Goal: Task Accomplishment & Management: Use online tool/utility

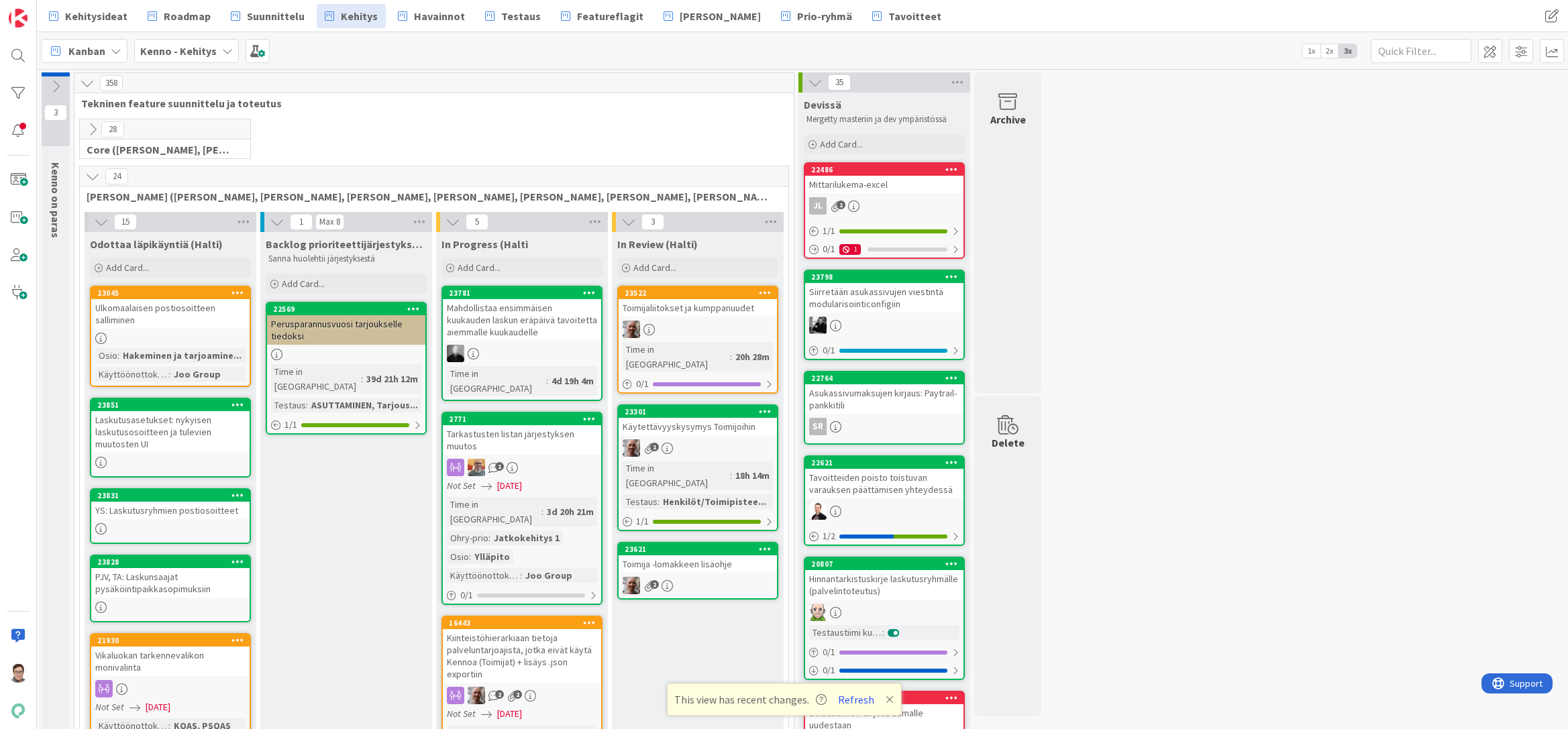
scroll to position [737, 0]
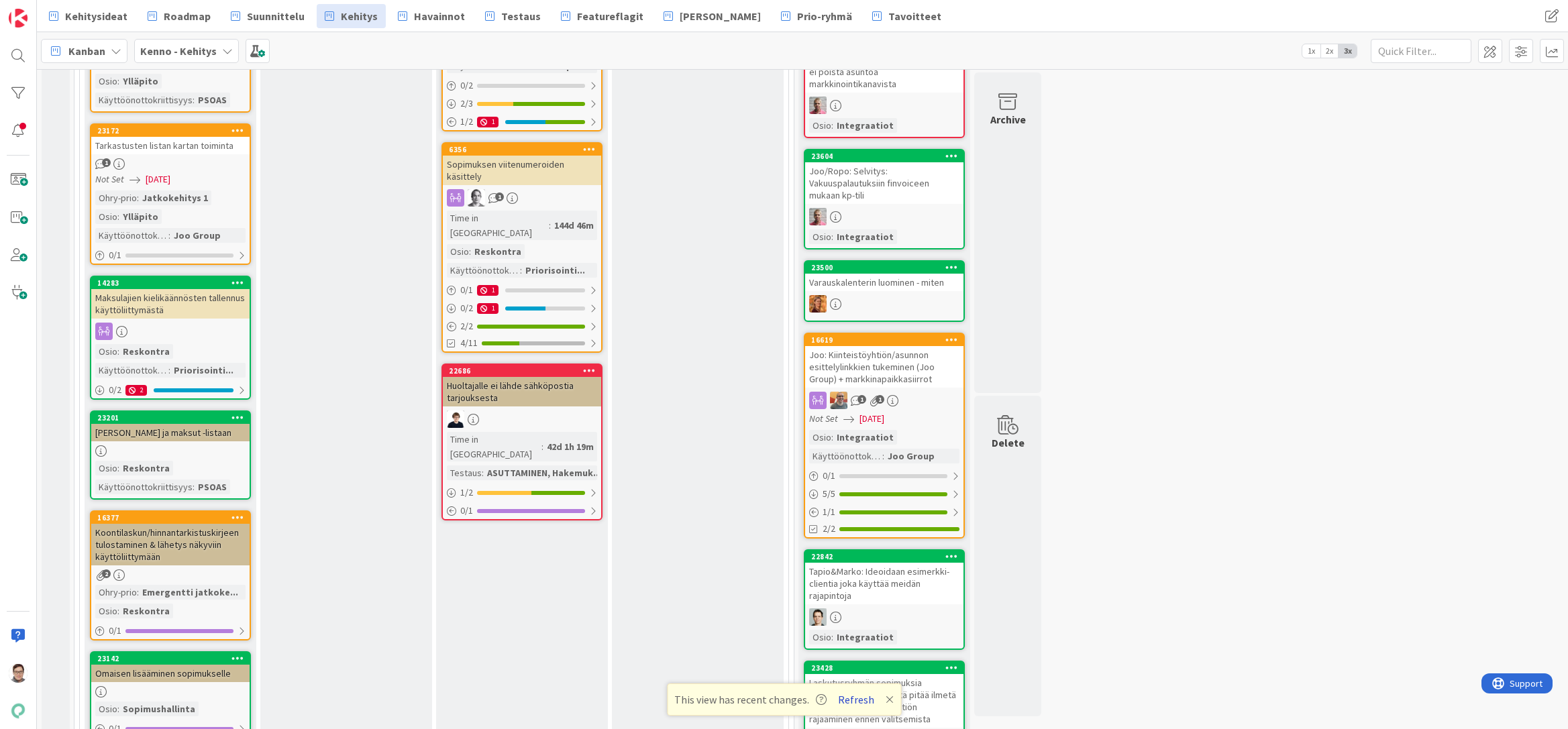
click at [860, 700] on button "Refresh" at bounding box center [856, 700] width 45 height 18
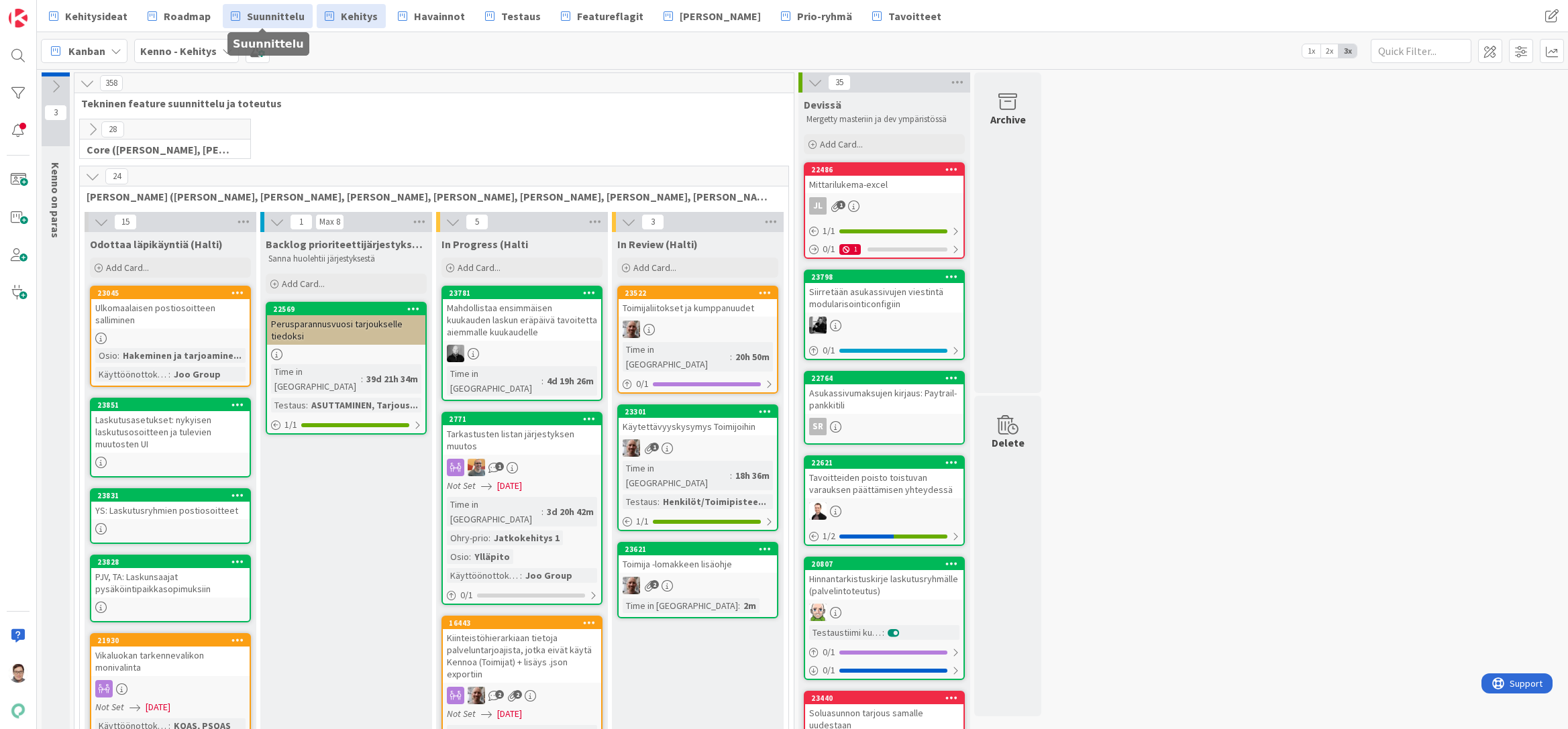
click at [279, 17] on span "Suunnittelu" at bounding box center [275, 16] width 58 height 16
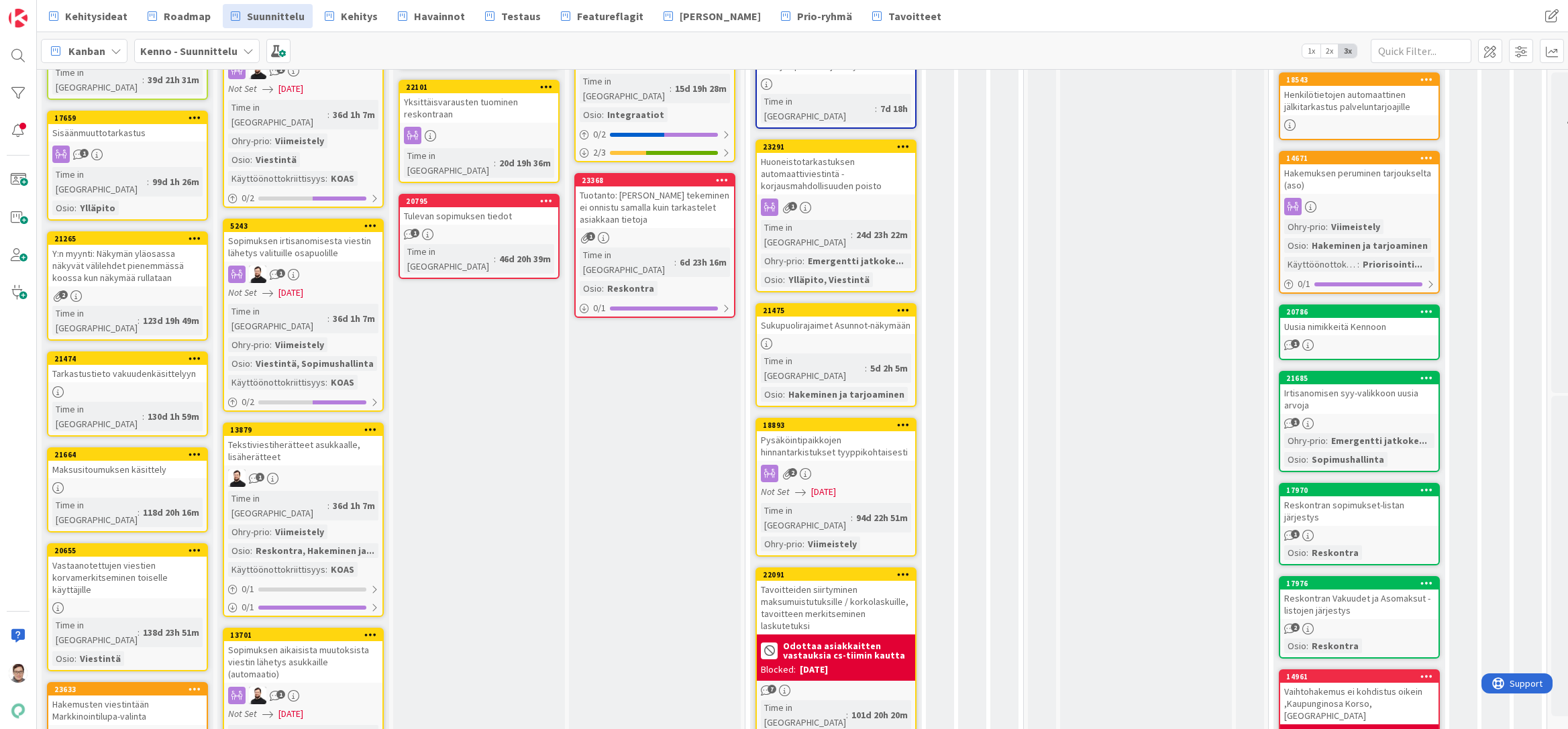
scroll to position [805, 0]
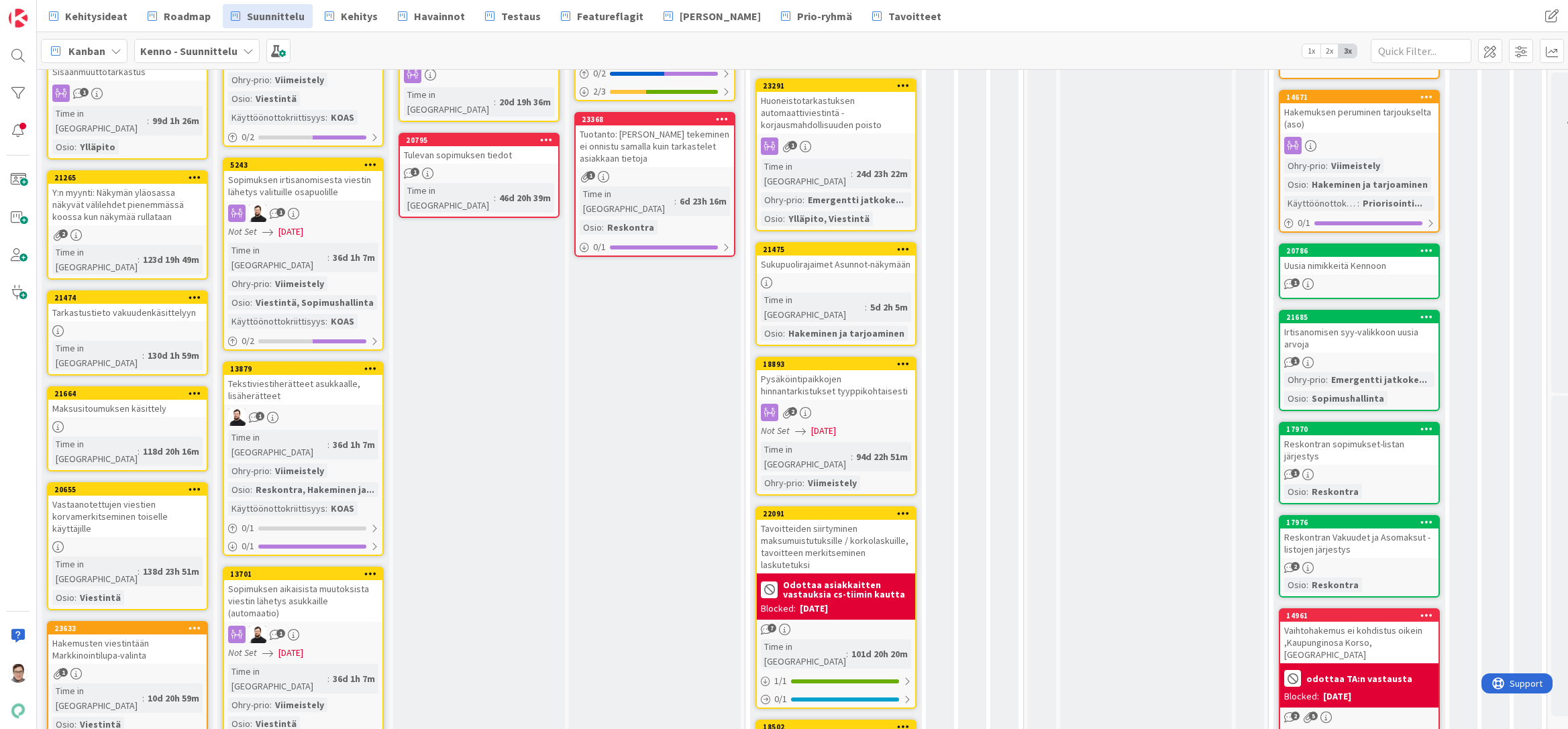
click at [820, 519] on div "Tavoitteiden siirtyminen maksumuistutuksille / korkolaskuille, tavoitteen merki…" at bounding box center [836, 546] width 158 height 54
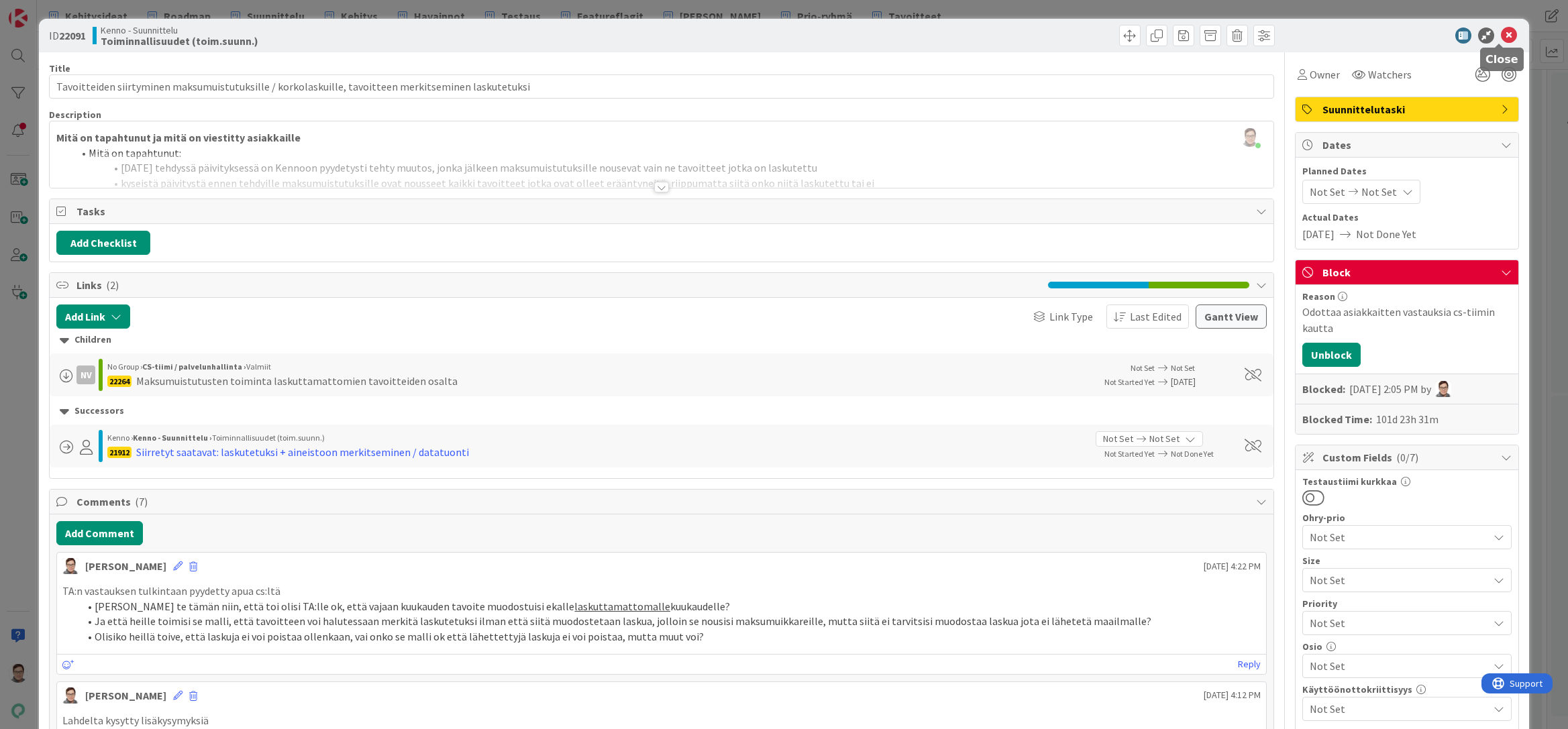
click at [1501, 35] on icon at bounding box center [1508, 35] width 16 height 16
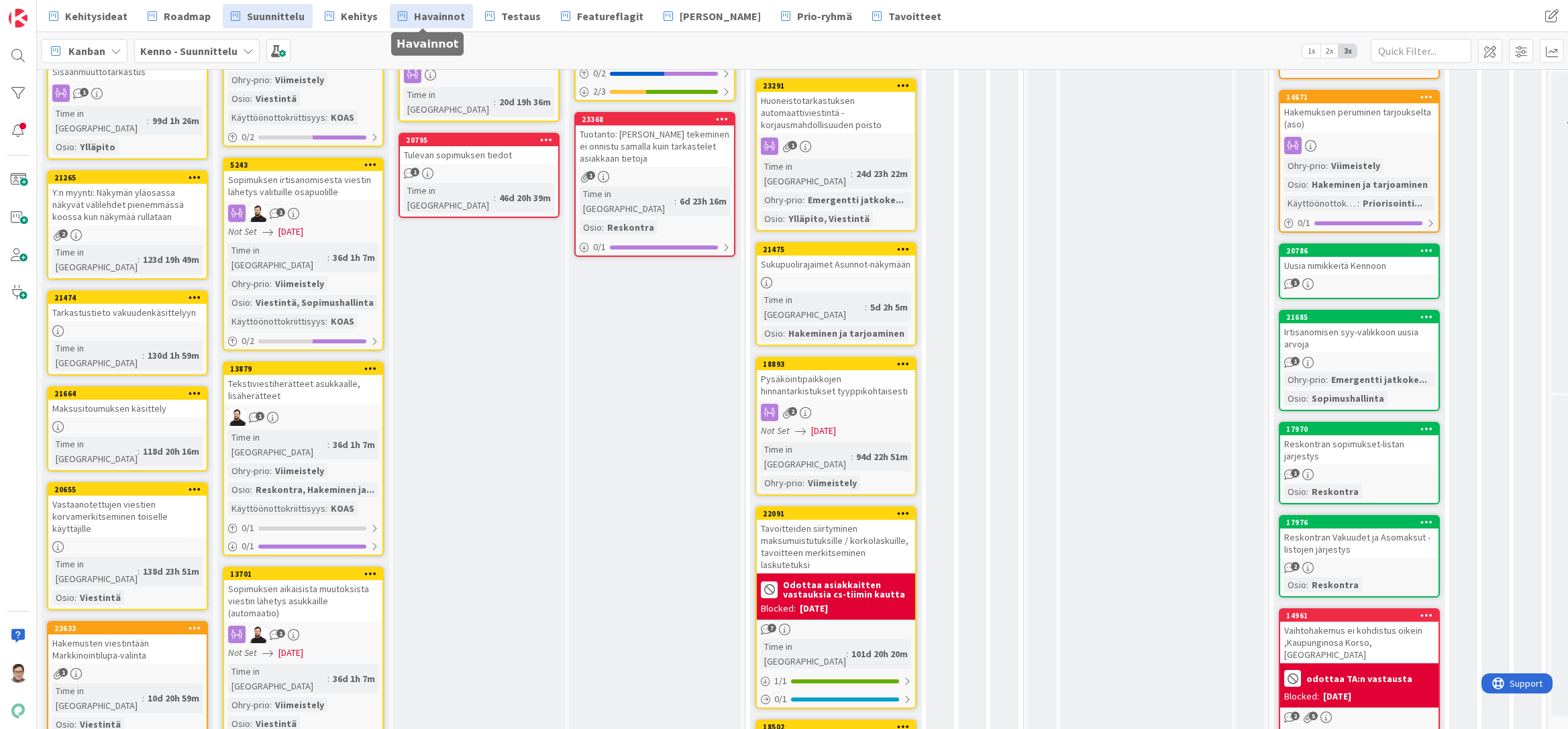
click at [432, 13] on span "Havainnot" at bounding box center [440, 16] width 51 height 16
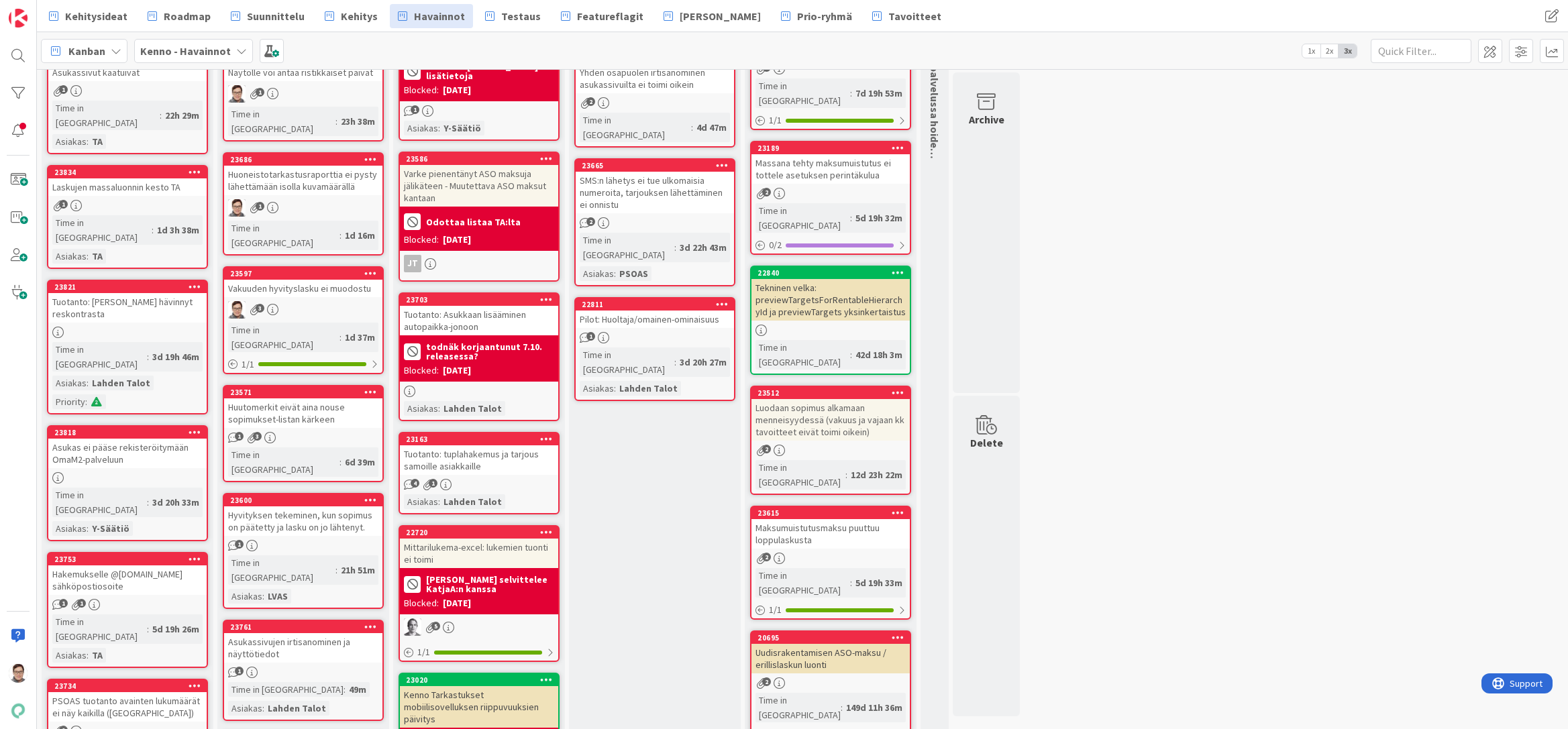
scroll to position [201, 0]
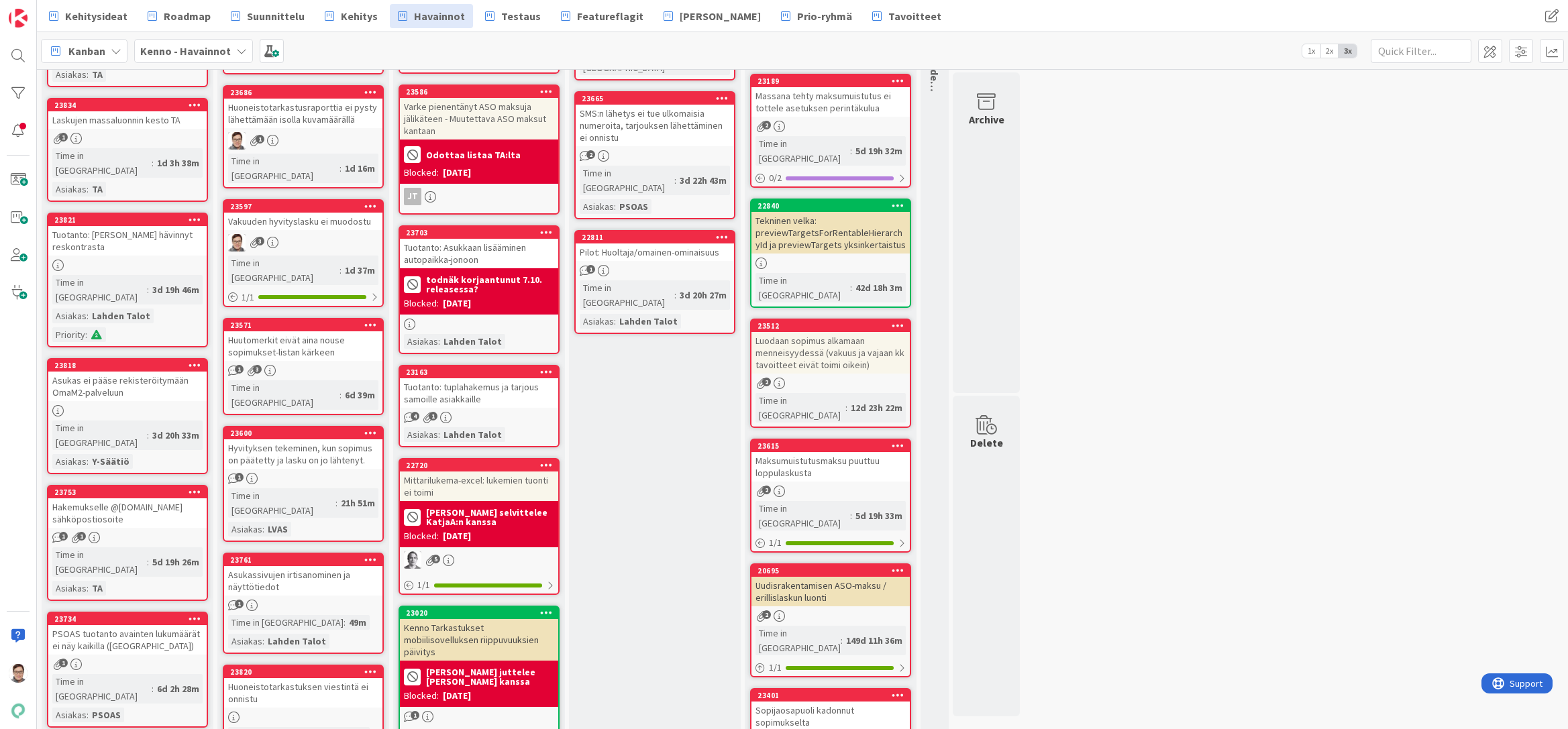
click at [461, 389] on div "Tuotanto: tuplahakemus ja tarjous samoille asiakkaille" at bounding box center [479, 392] width 158 height 29
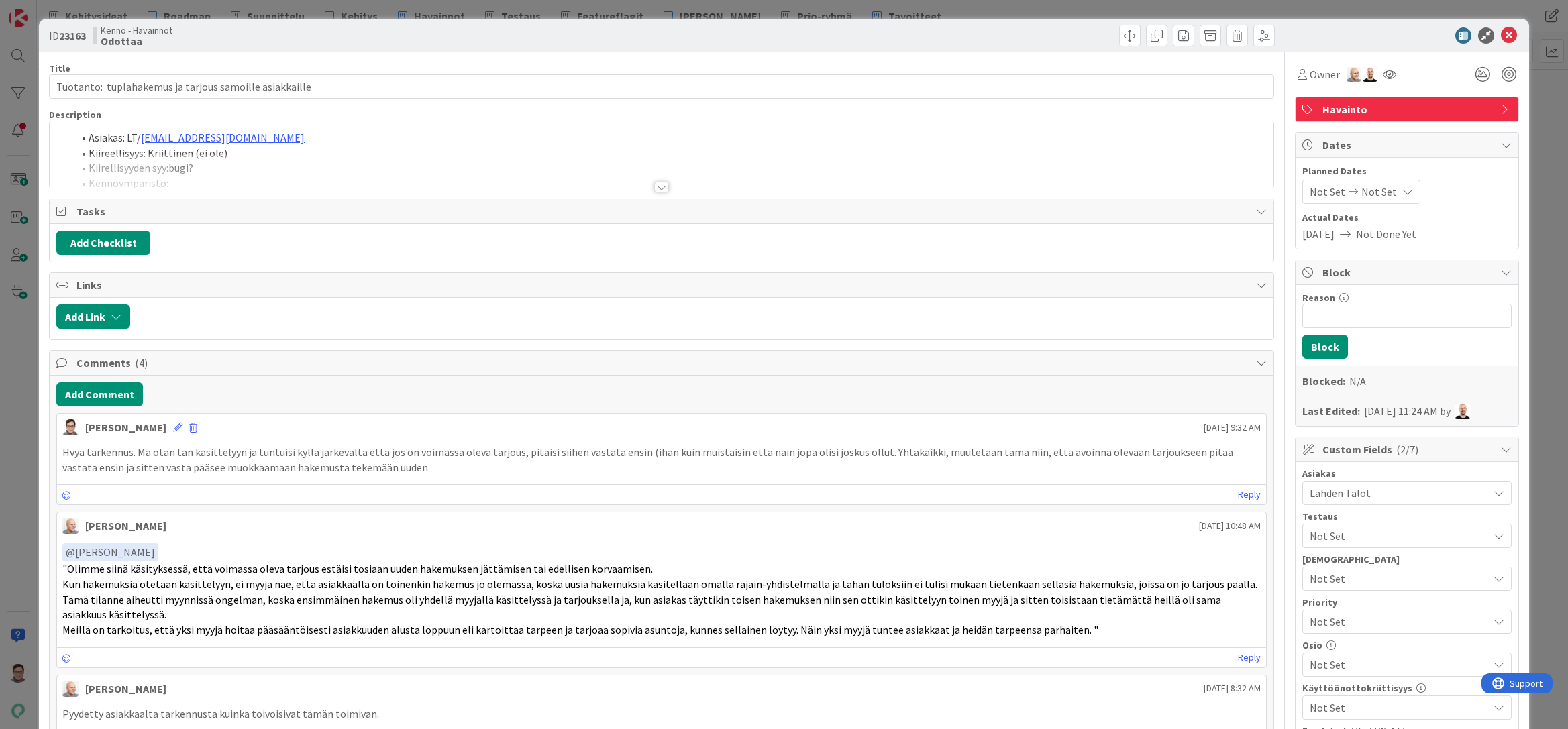
click at [654, 186] on div at bounding box center [662, 187] width 15 height 11
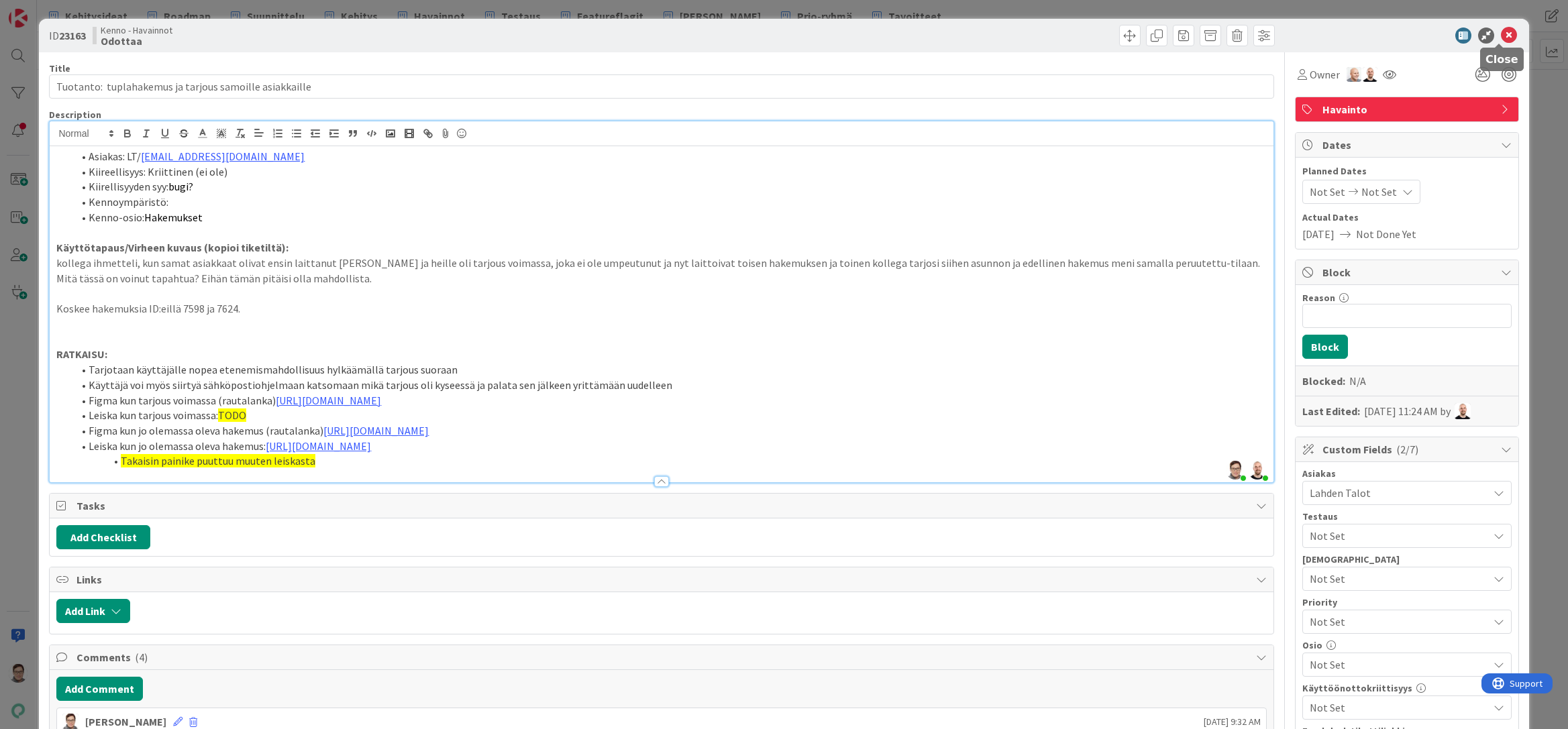
click at [1504, 35] on icon at bounding box center [1508, 35] width 16 height 16
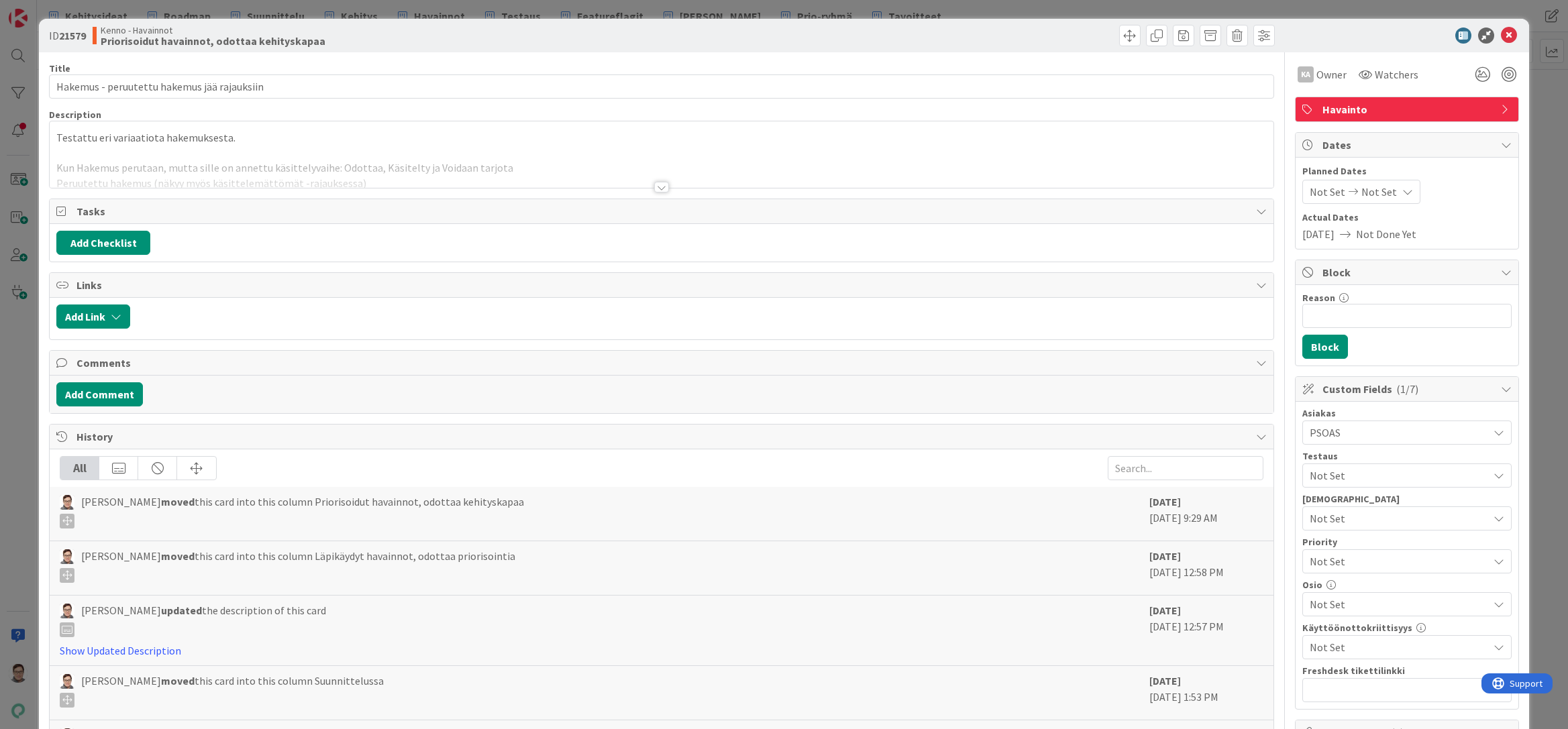
click at [658, 180] on div at bounding box center [661, 170] width 1223 height 35
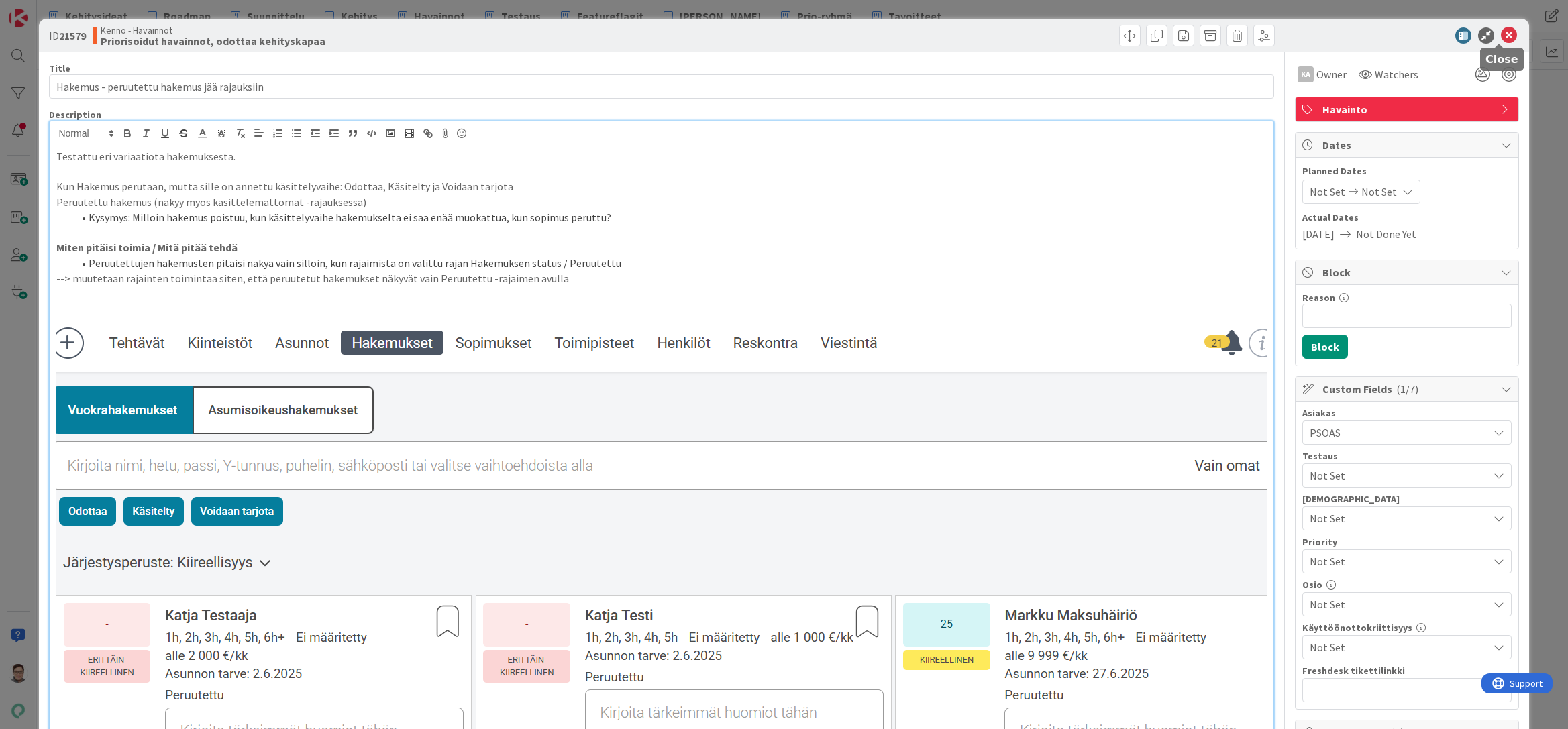
click at [1501, 36] on icon at bounding box center [1508, 35] width 16 height 16
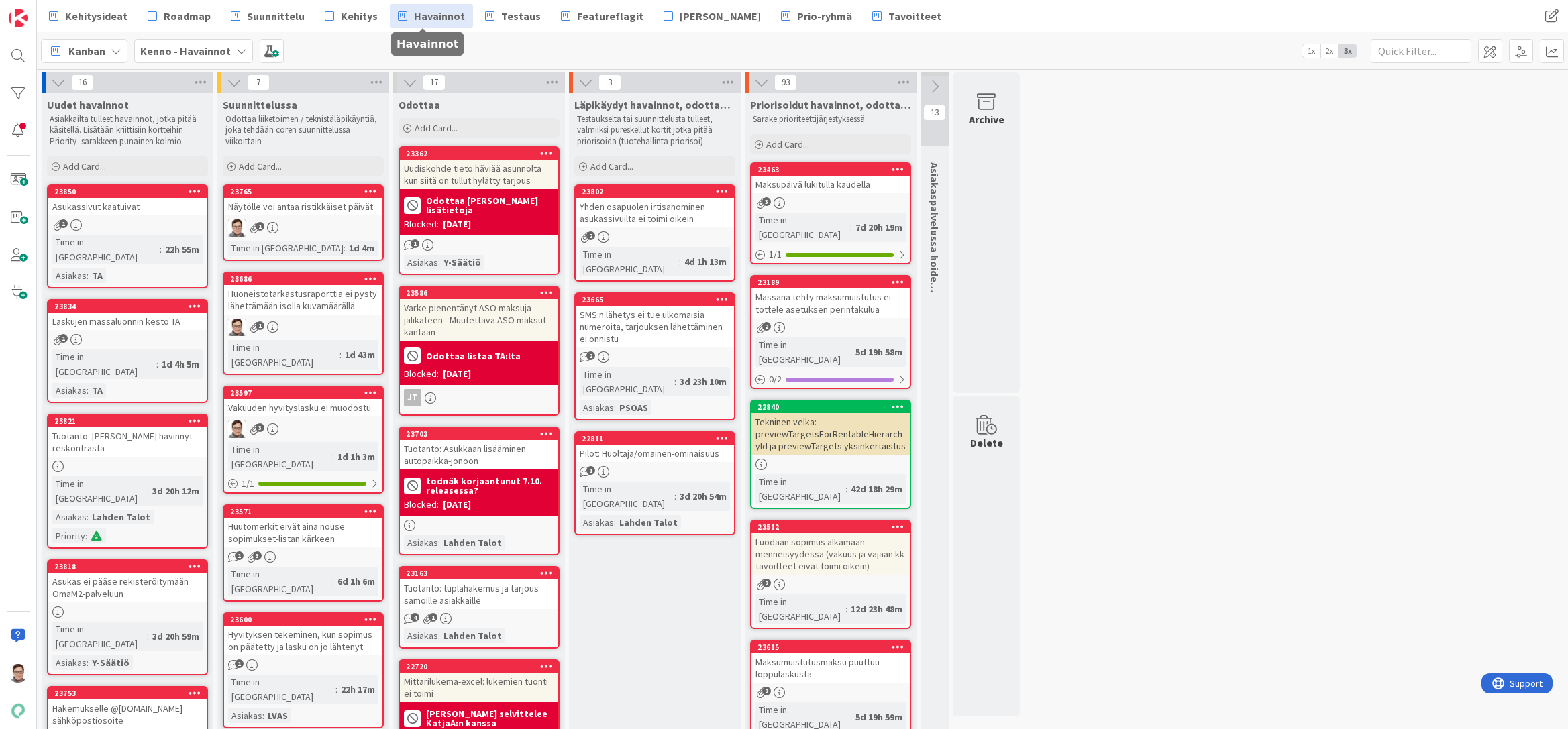
click at [449, 15] on span "Havainnot" at bounding box center [440, 16] width 51 height 16
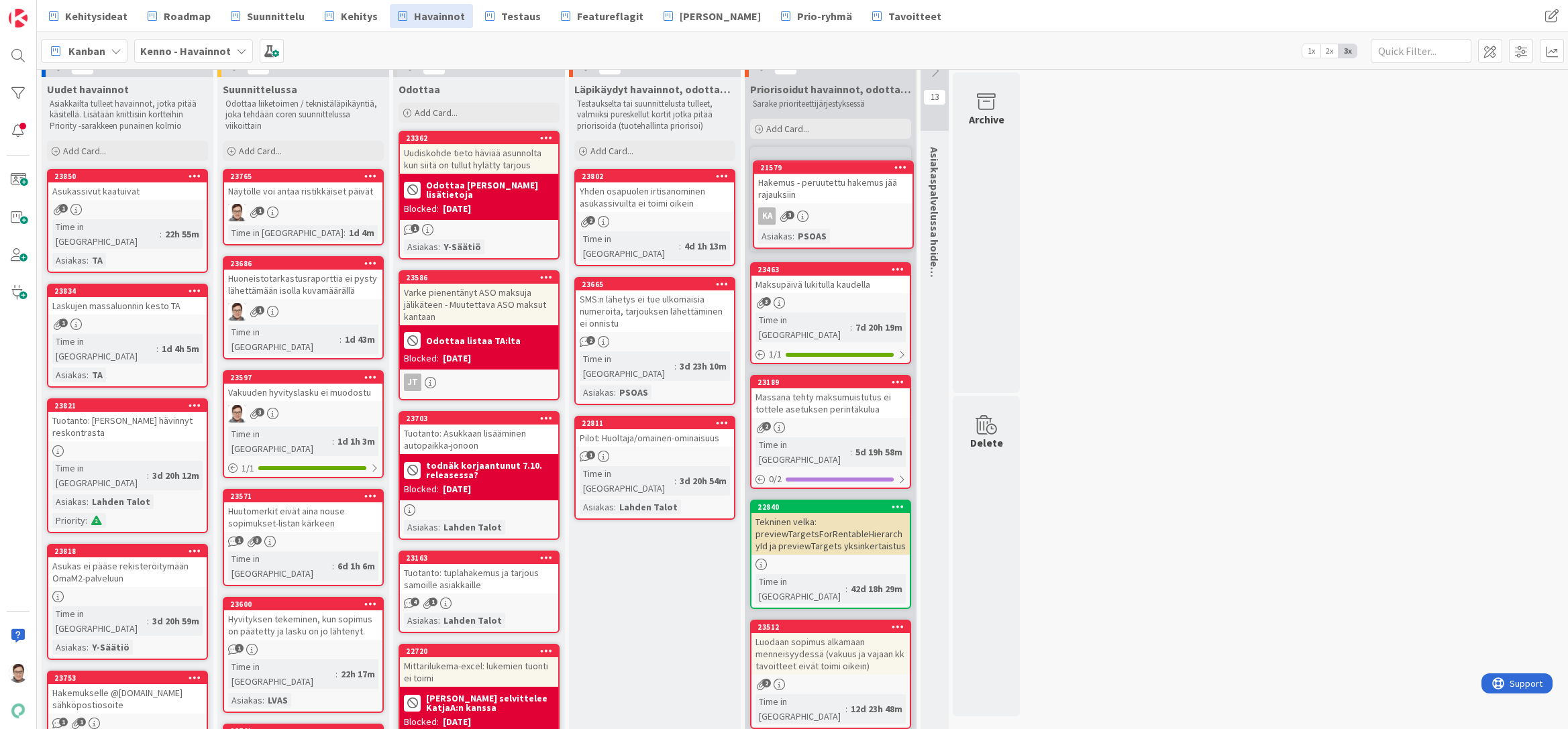
scroll to position [0, 0]
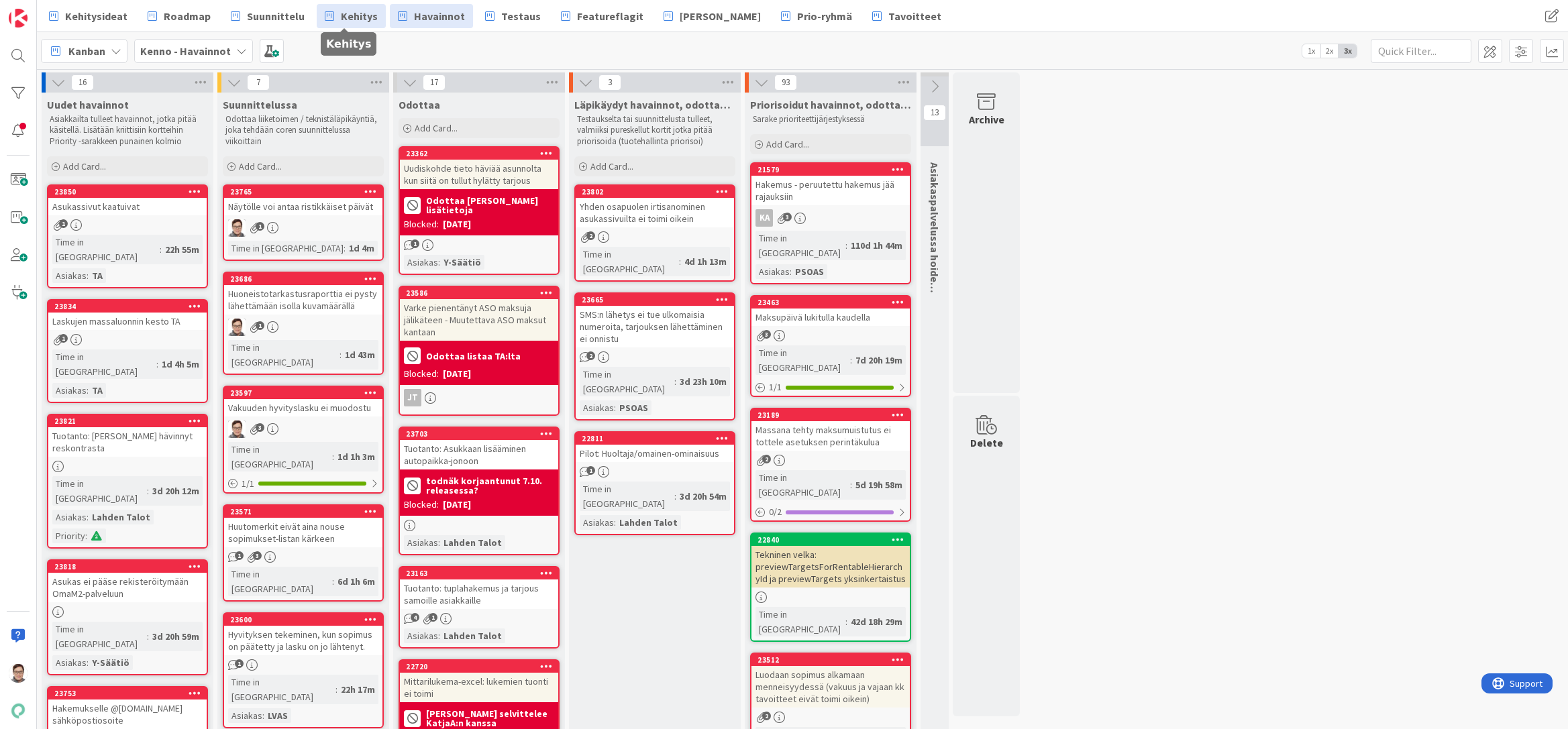
click at [344, 10] on span "Kehitys" at bounding box center [360, 16] width 37 height 16
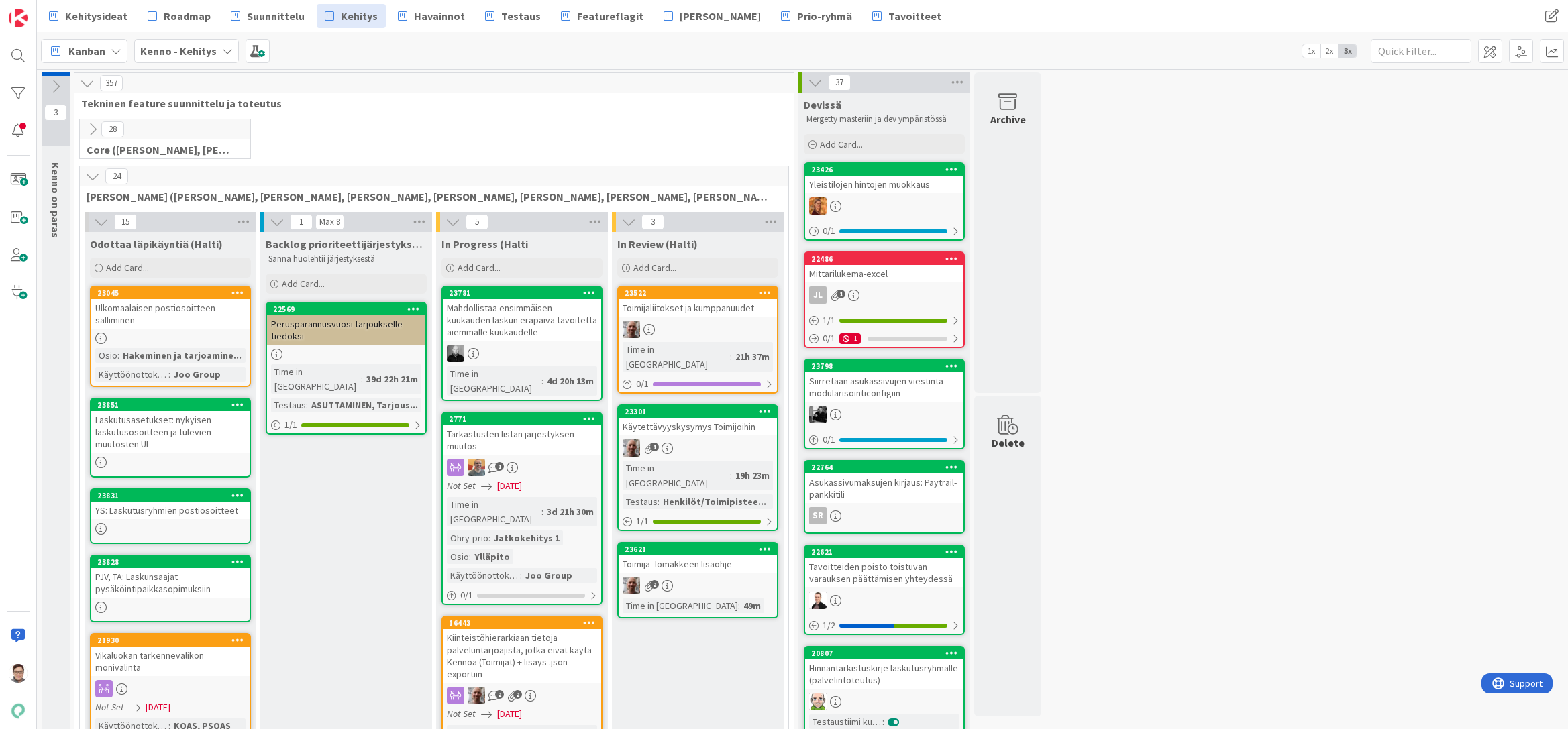
click at [89, 125] on icon at bounding box center [93, 130] width 15 height 15
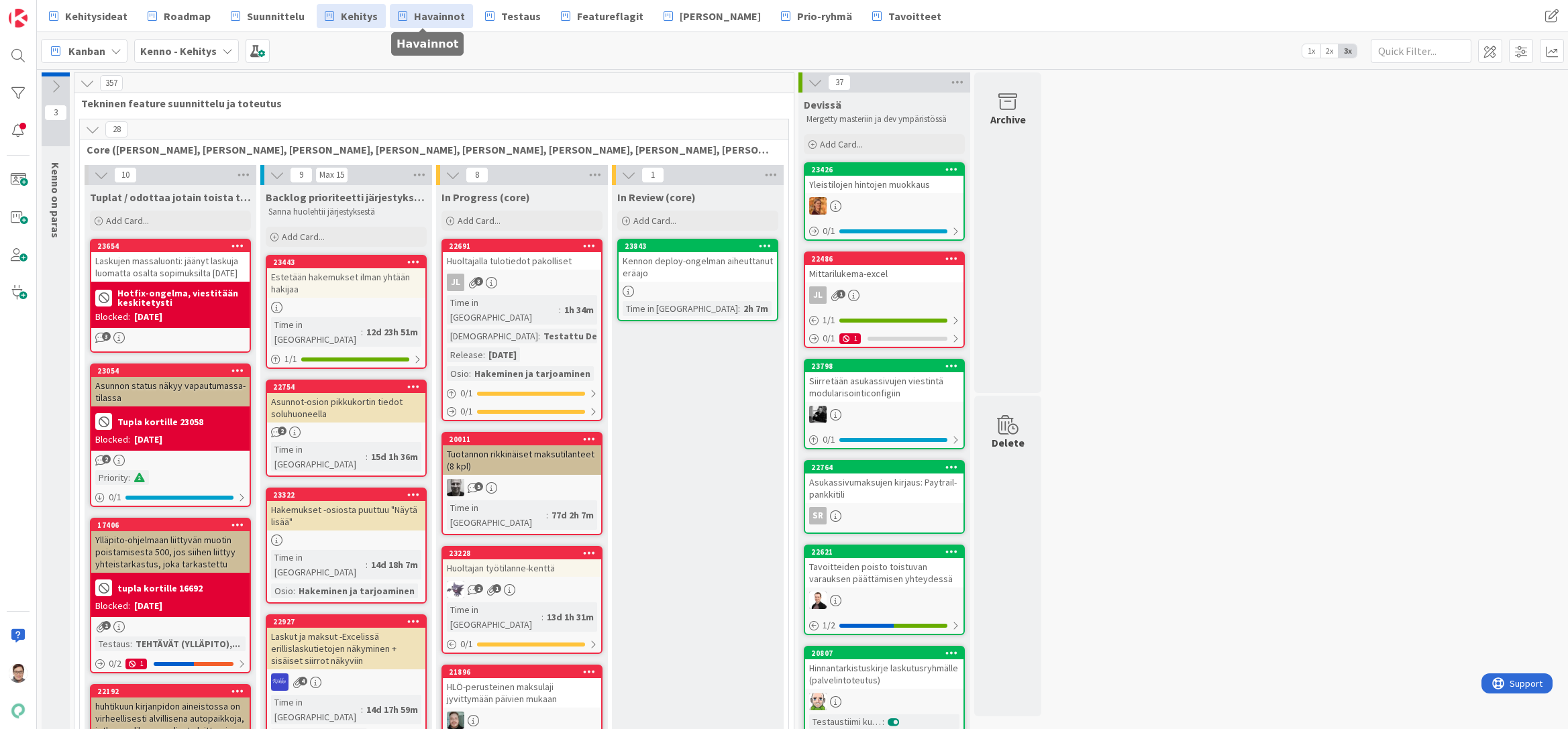
click at [432, 19] on span "Havainnot" at bounding box center [440, 16] width 51 height 16
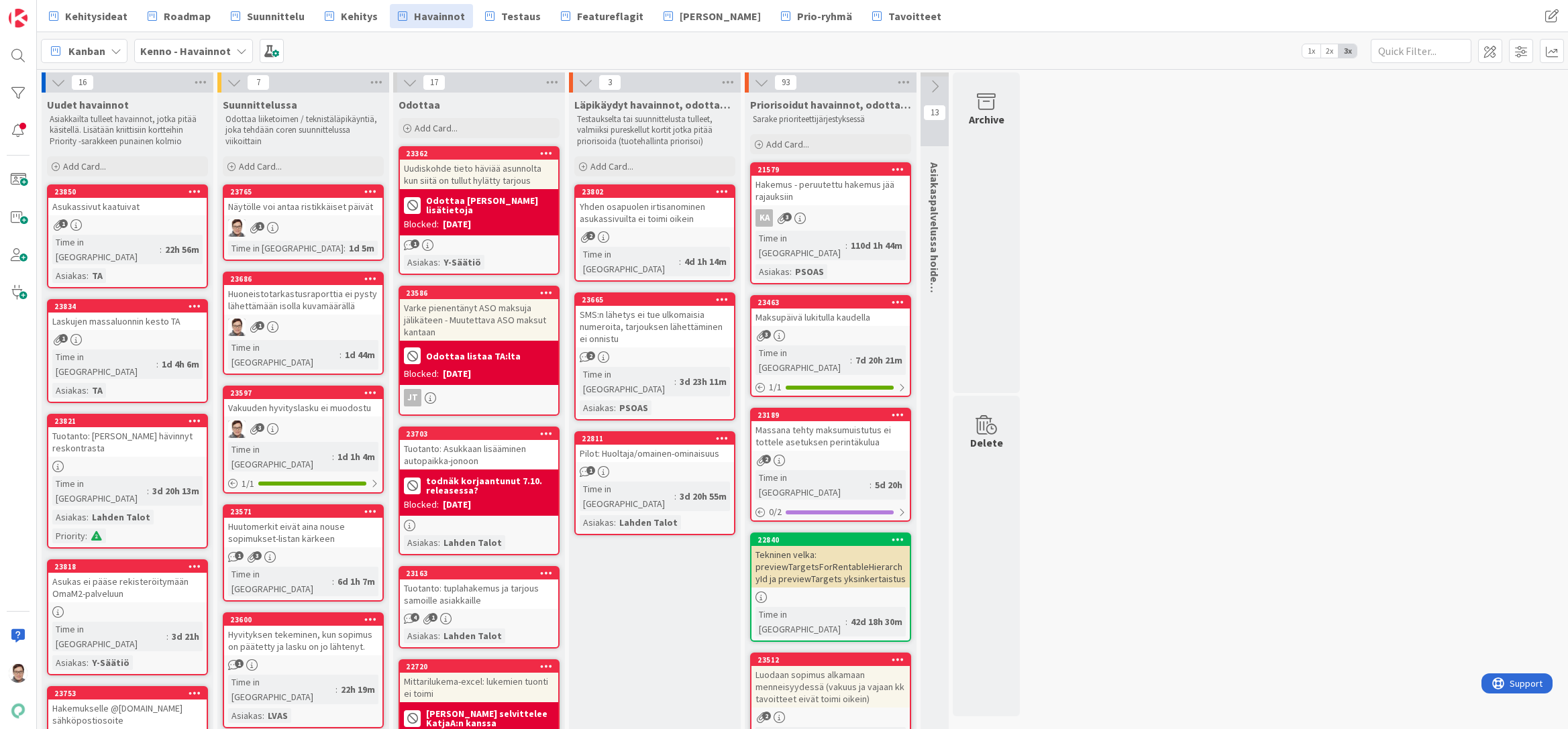
click at [895, 167] on icon at bounding box center [898, 168] width 13 height 9
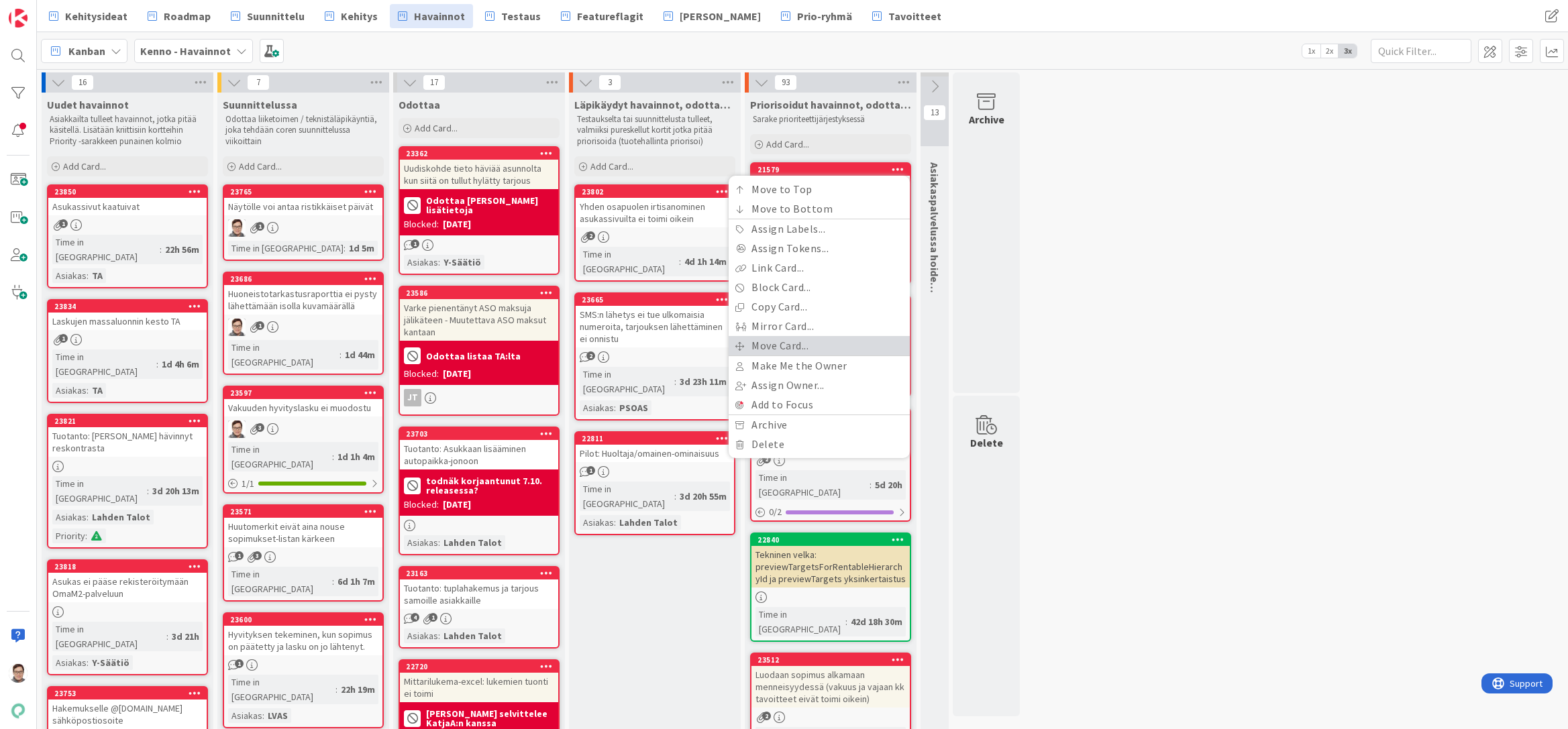
click at [777, 343] on link "Move Card..." at bounding box center [819, 345] width 181 height 19
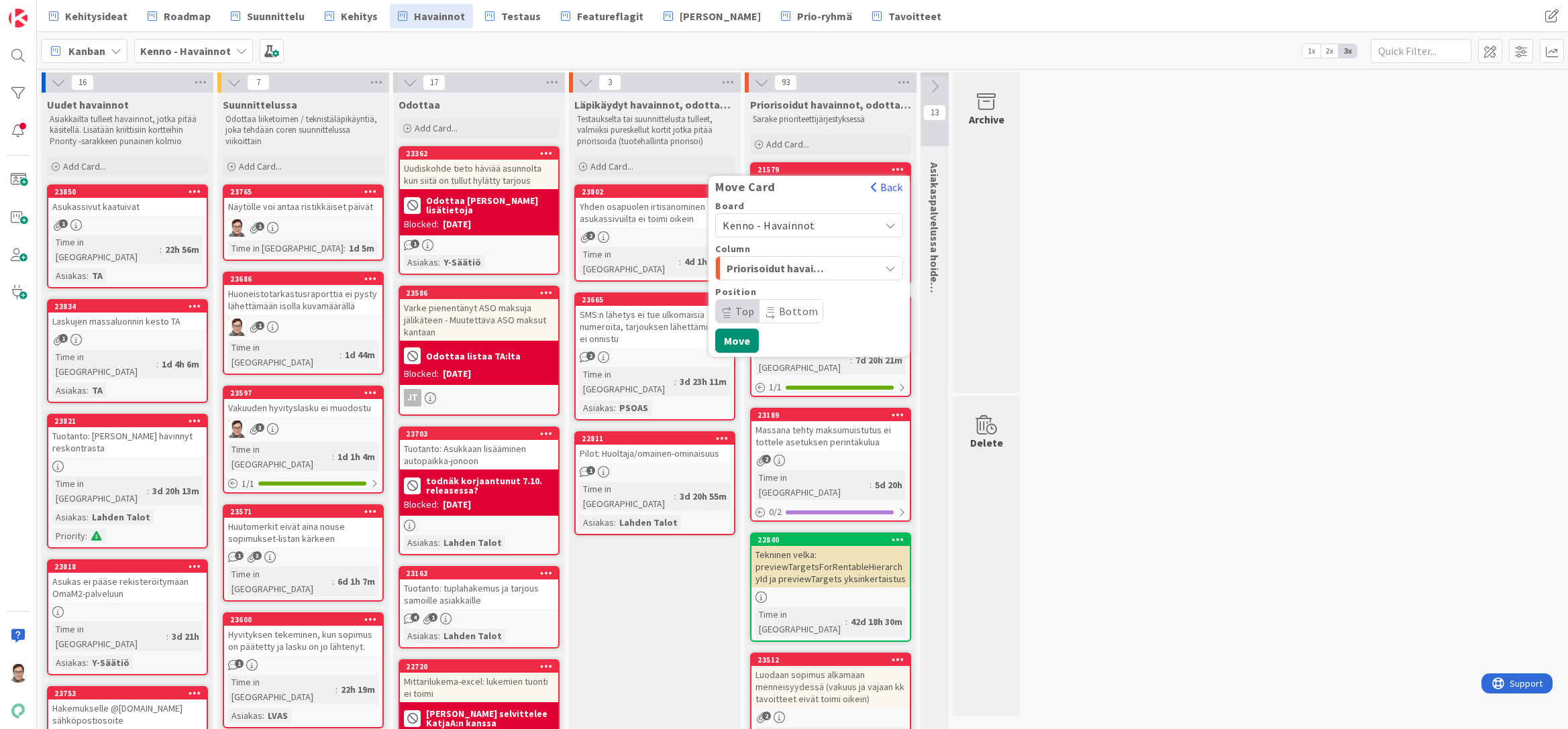
click at [806, 220] on span "Kenno - Havainnot" at bounding box center [769, 226] width 93 height 13
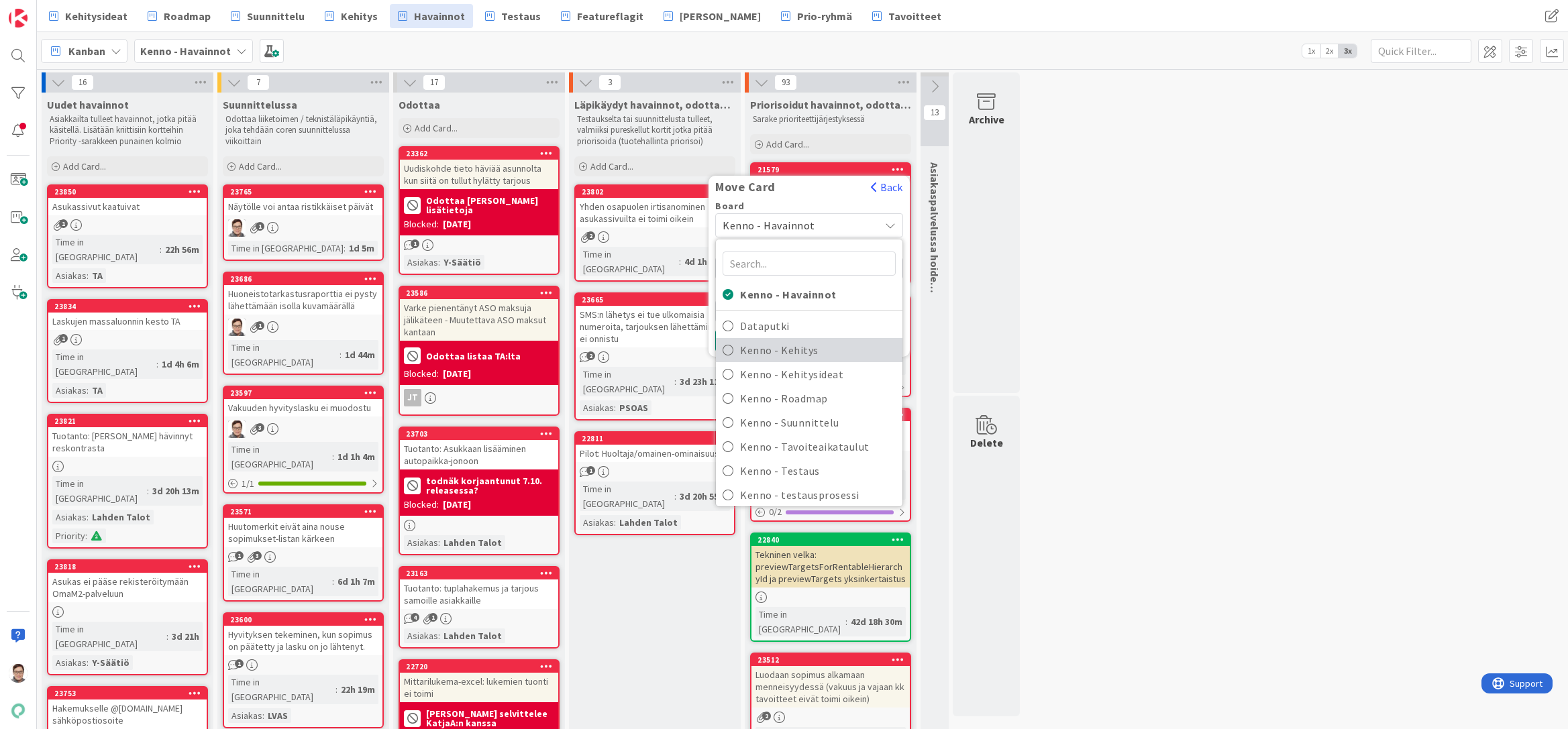
click at [800, 344] on span "Kenno - Kehitys" at bounding box center [818, 350] width 156 height 20
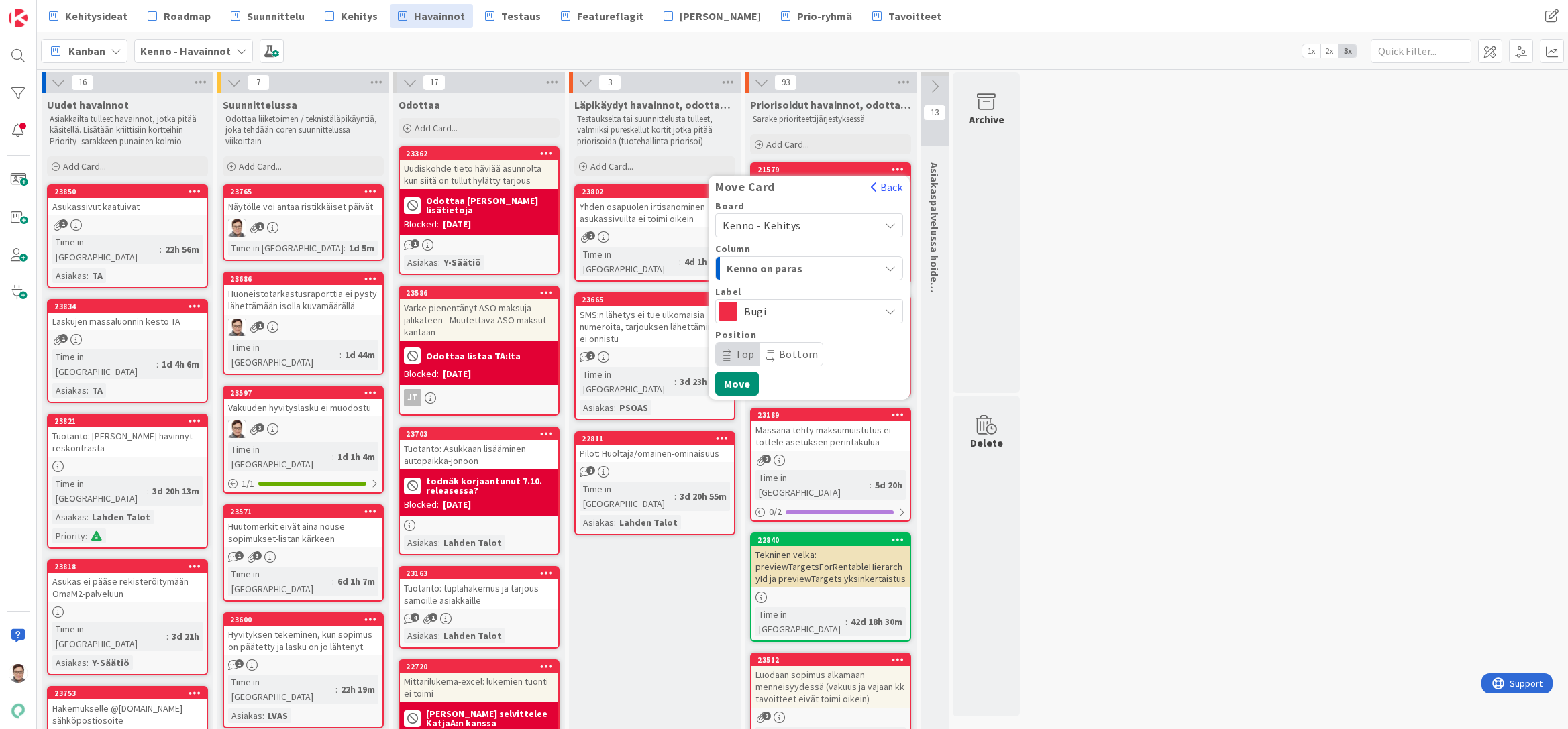
click at [798, 264] on span "Kenno on paras" at bounding box center [777, 268] width 101 height 18
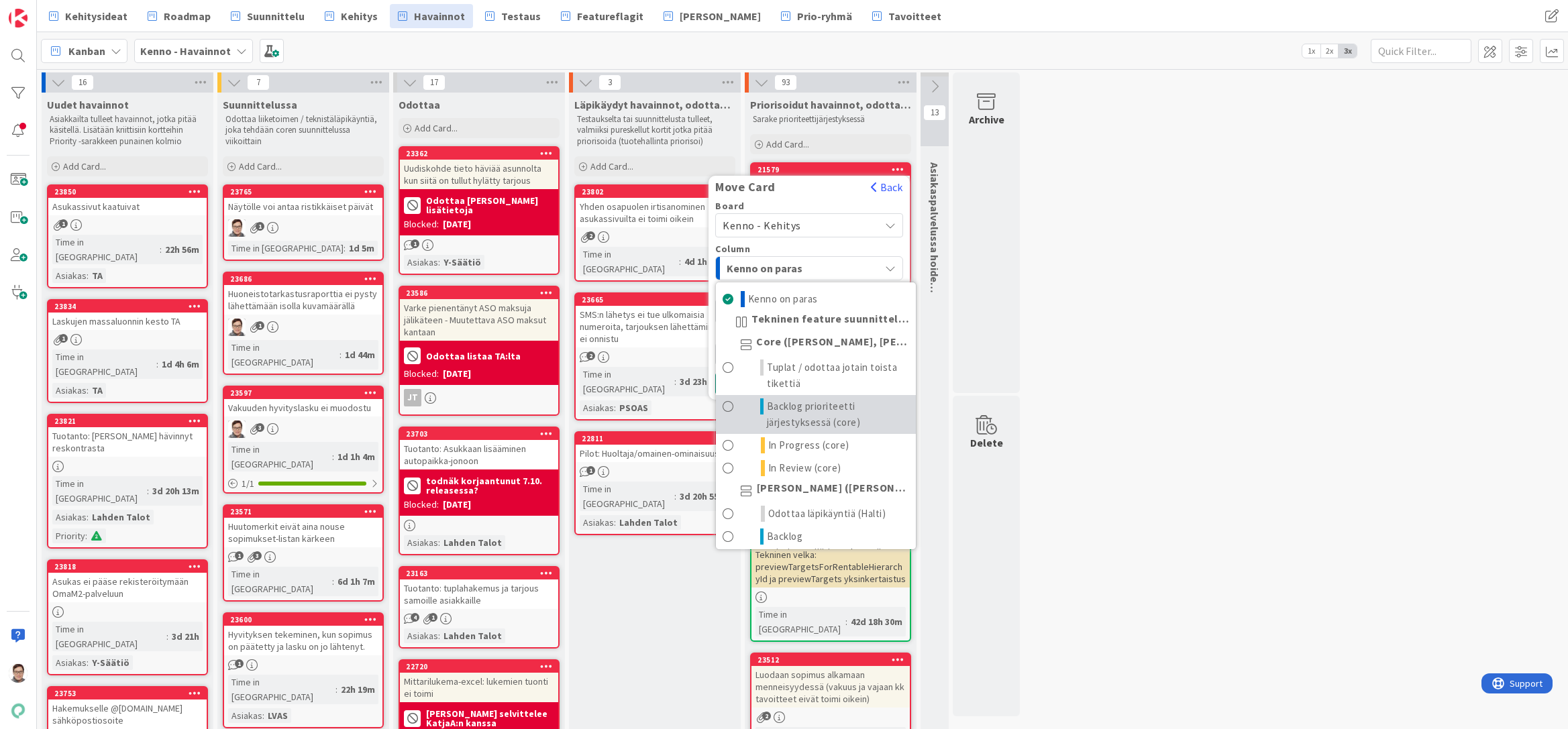
click at [795, 416] on span "Backlog prioriteetti järjestyksessä (core)" at bounding box center [838, 414] width 142 height 32
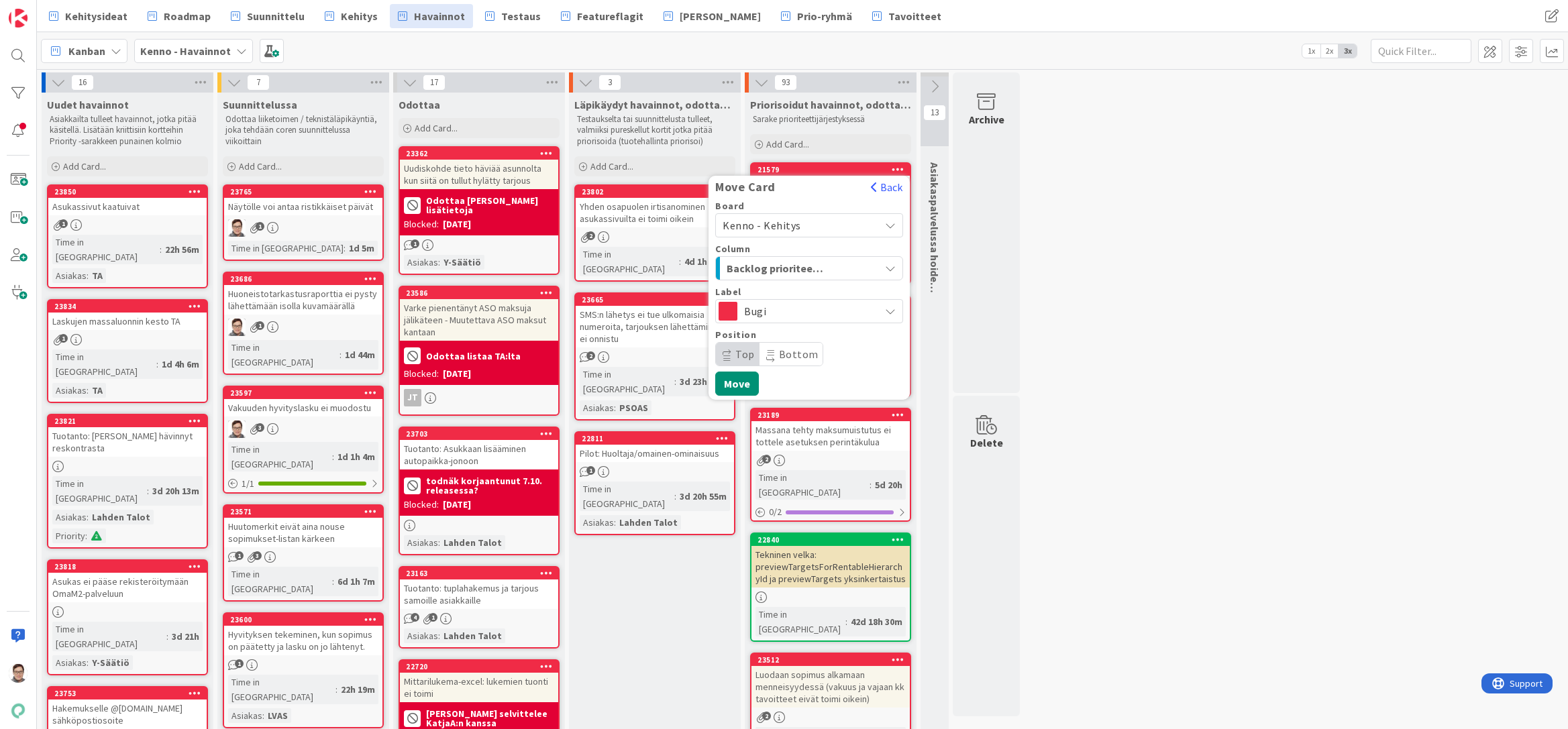
click at [787, 354] on span "Bottom" at bounding box center [798, 354] width 40 height 13
click at [749, 385] on button "Move" at bounding box center [737, 383] width 44 height 24
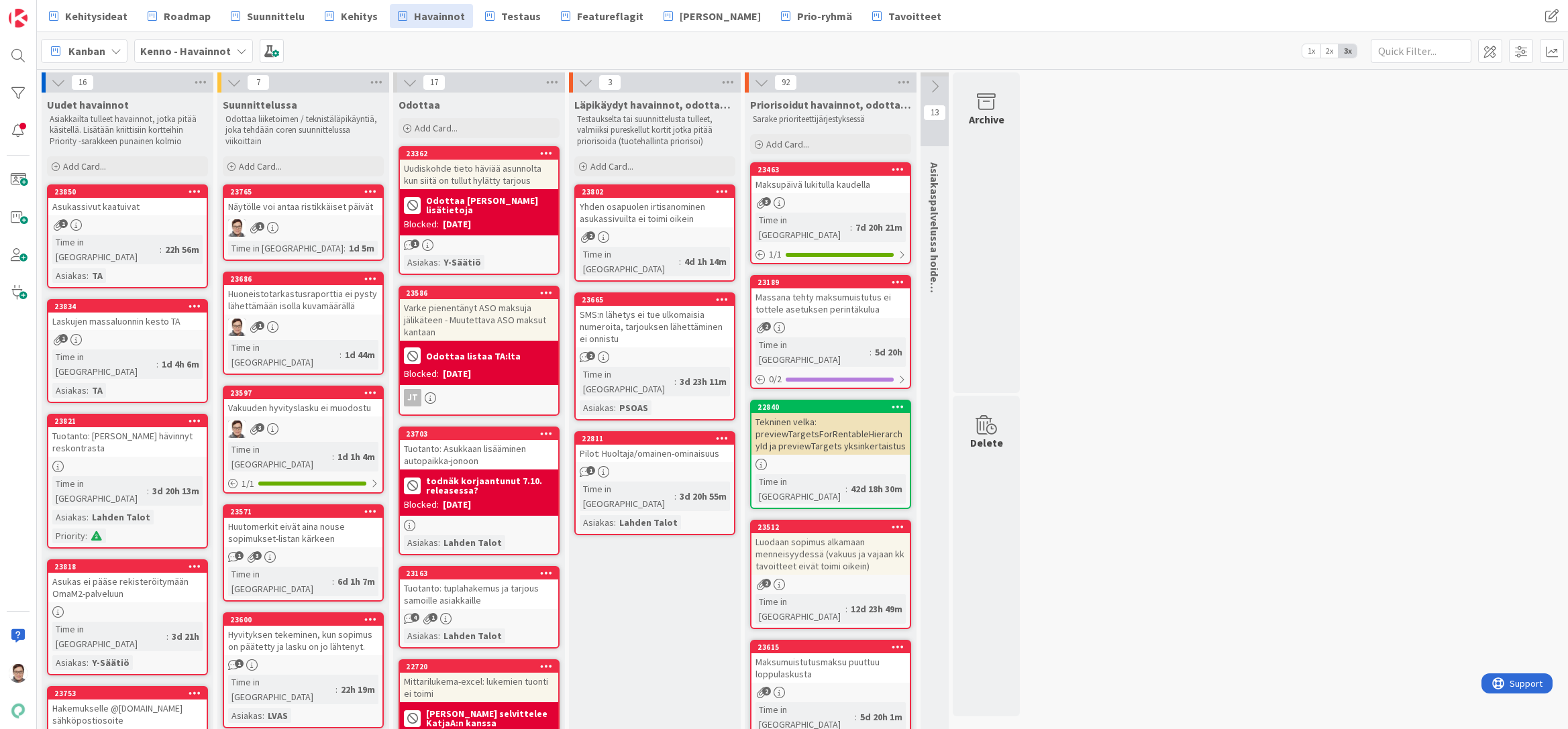
click at [896, 170] on icon at bounding box center [898, 168] width 13 height 9
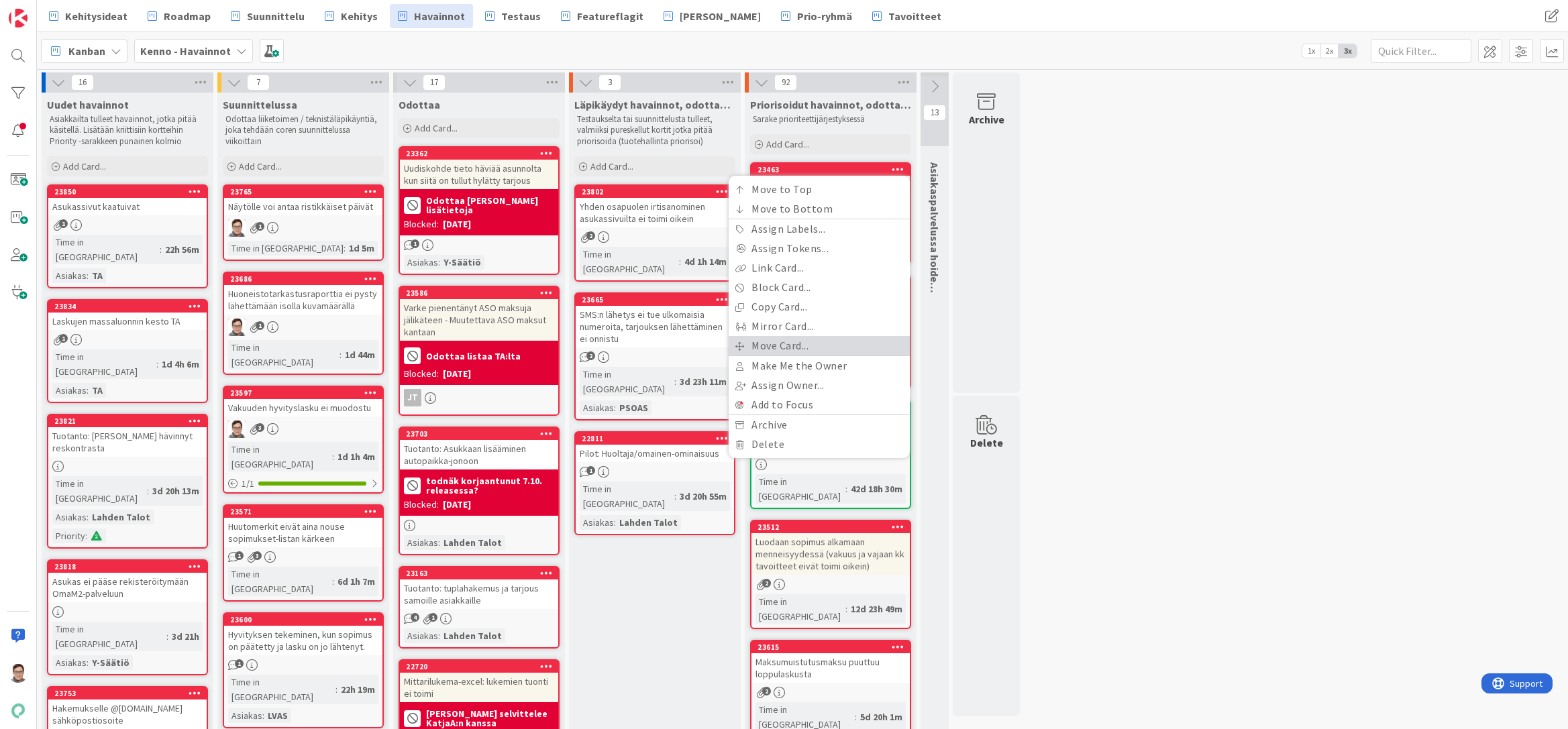
click at [760, 344] on link "Move Card..." at bounding box center [819, 345] width 181 height 19
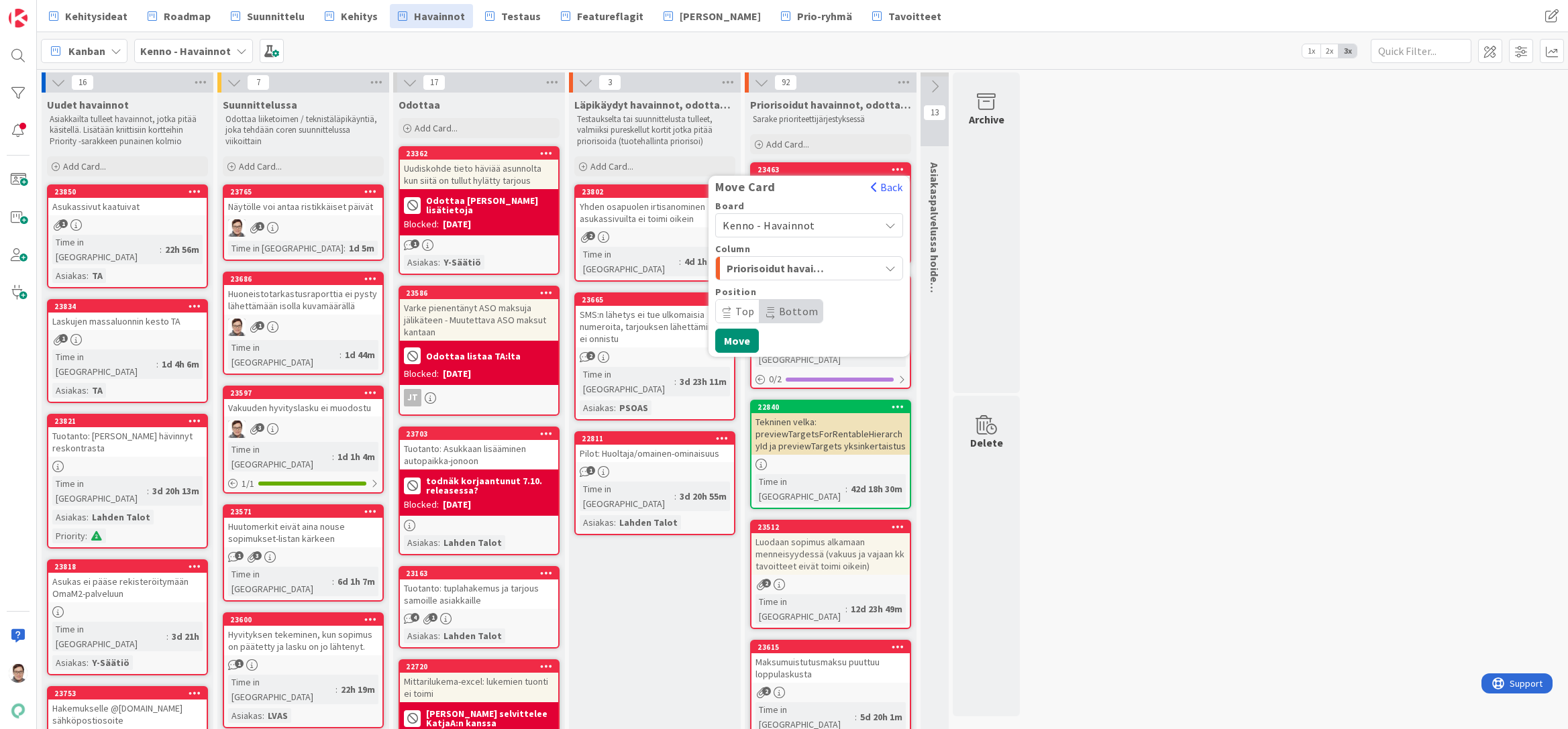
click at [802, 223] on span "Kenno - Havainnot" at bounding box center [769, 226] width 93 height 13
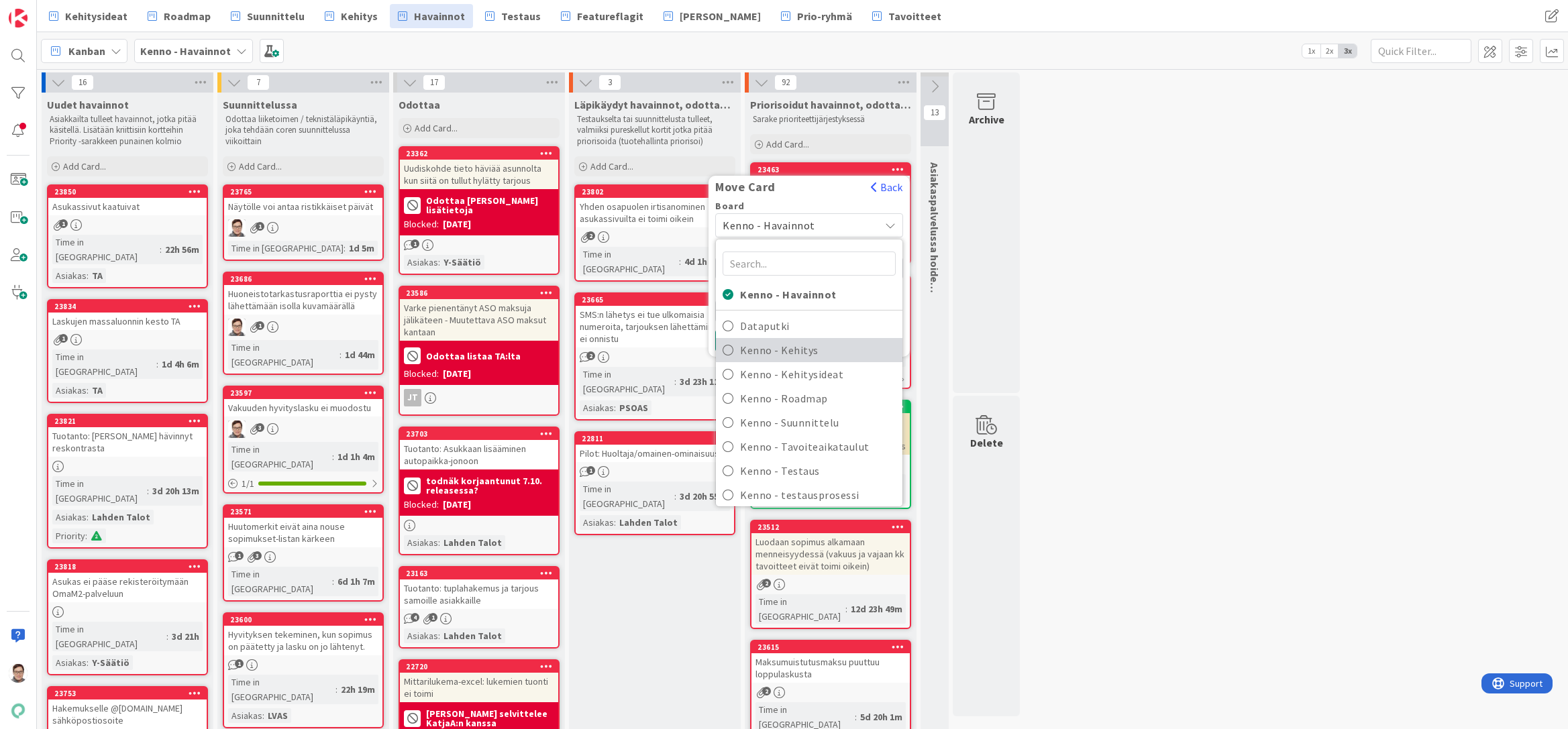
click at [795, 349] on span "Kenno - Kehitys" at bounding box center [818, 350] width 156 height 20
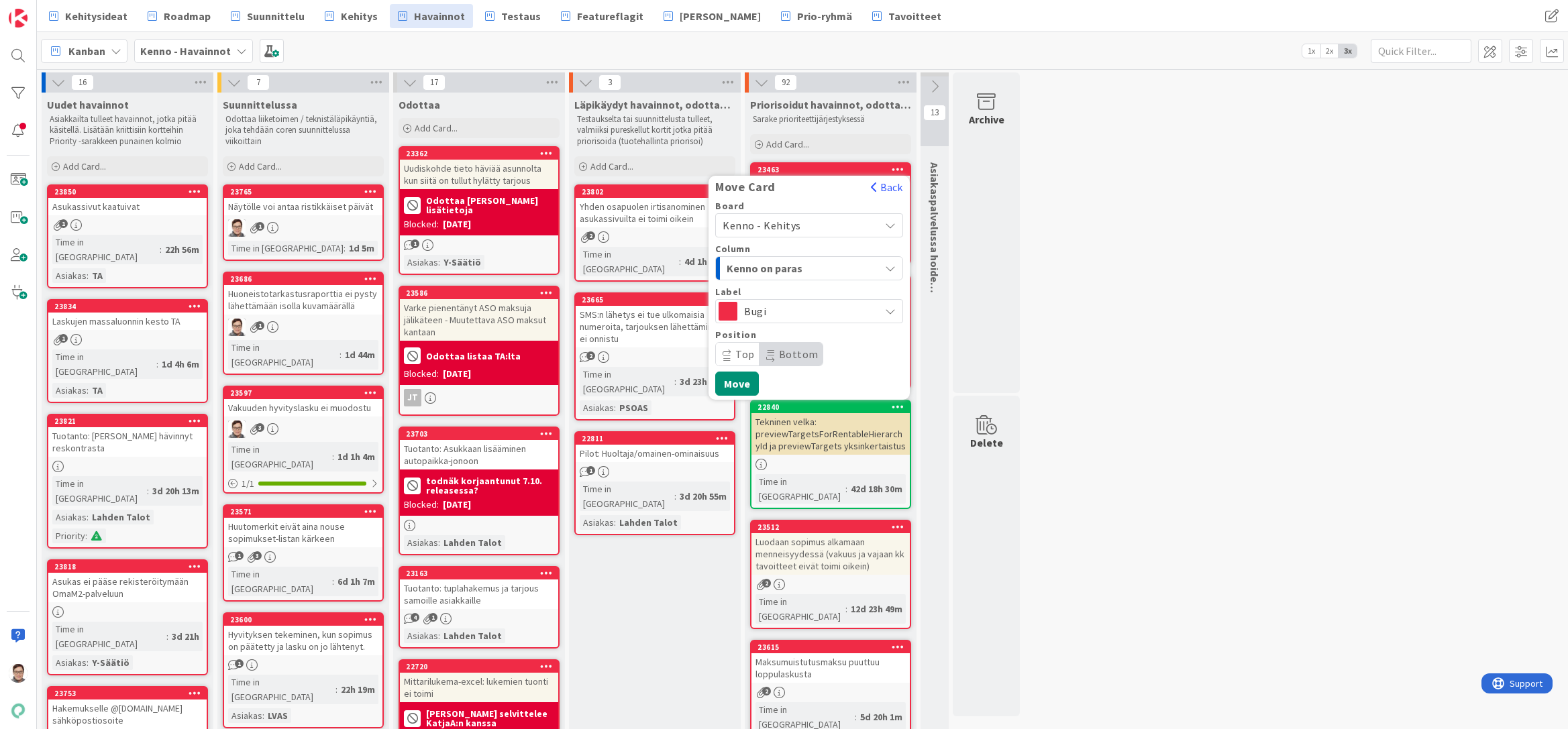
click at [797, 263] on span "Kenno on paras" at bounding box center [777, 268] width 101 height 18
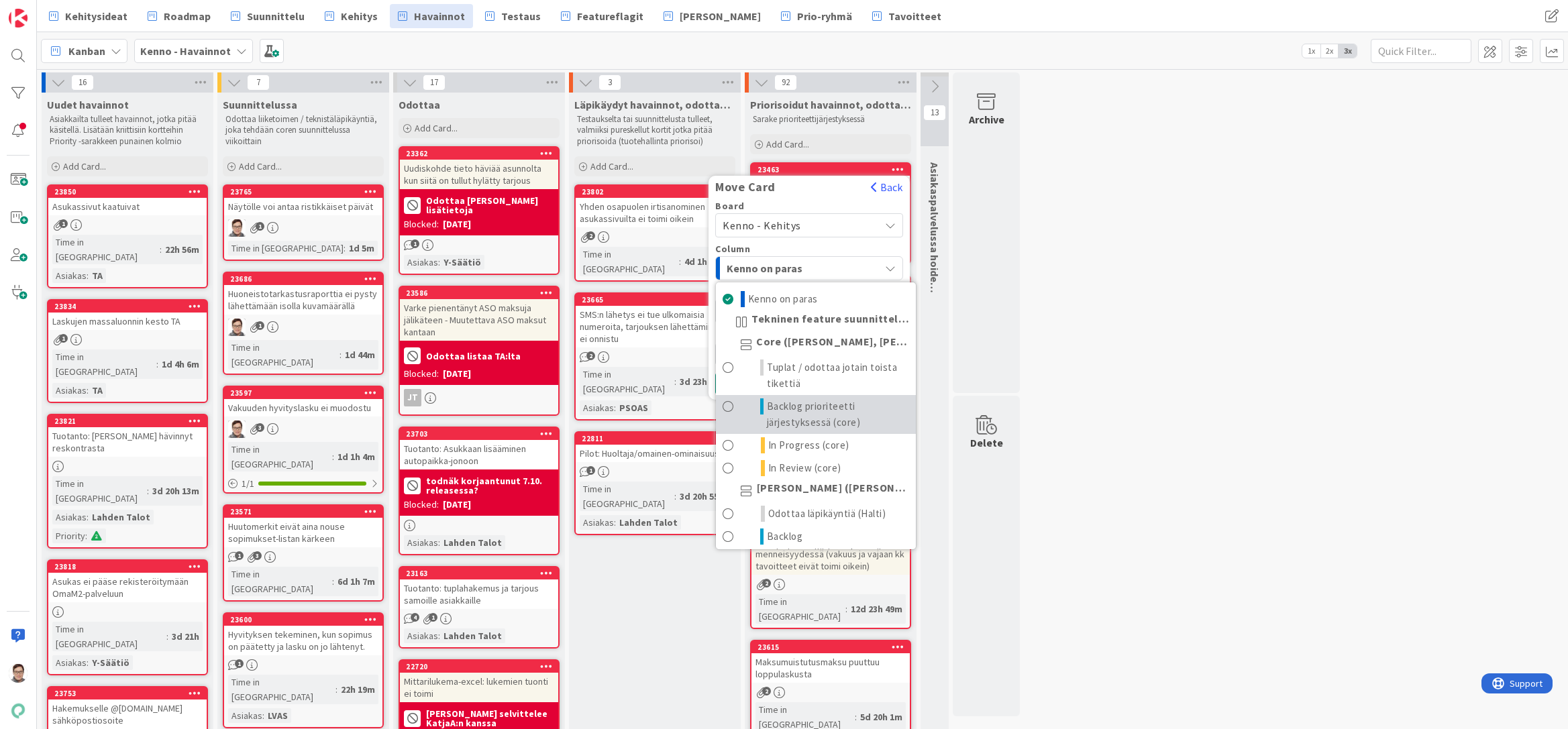
click at [803, 410] on span "Backlog prioriteetti järjestyksessä (core)" at bounding box center [838, 414] width 142 height 32
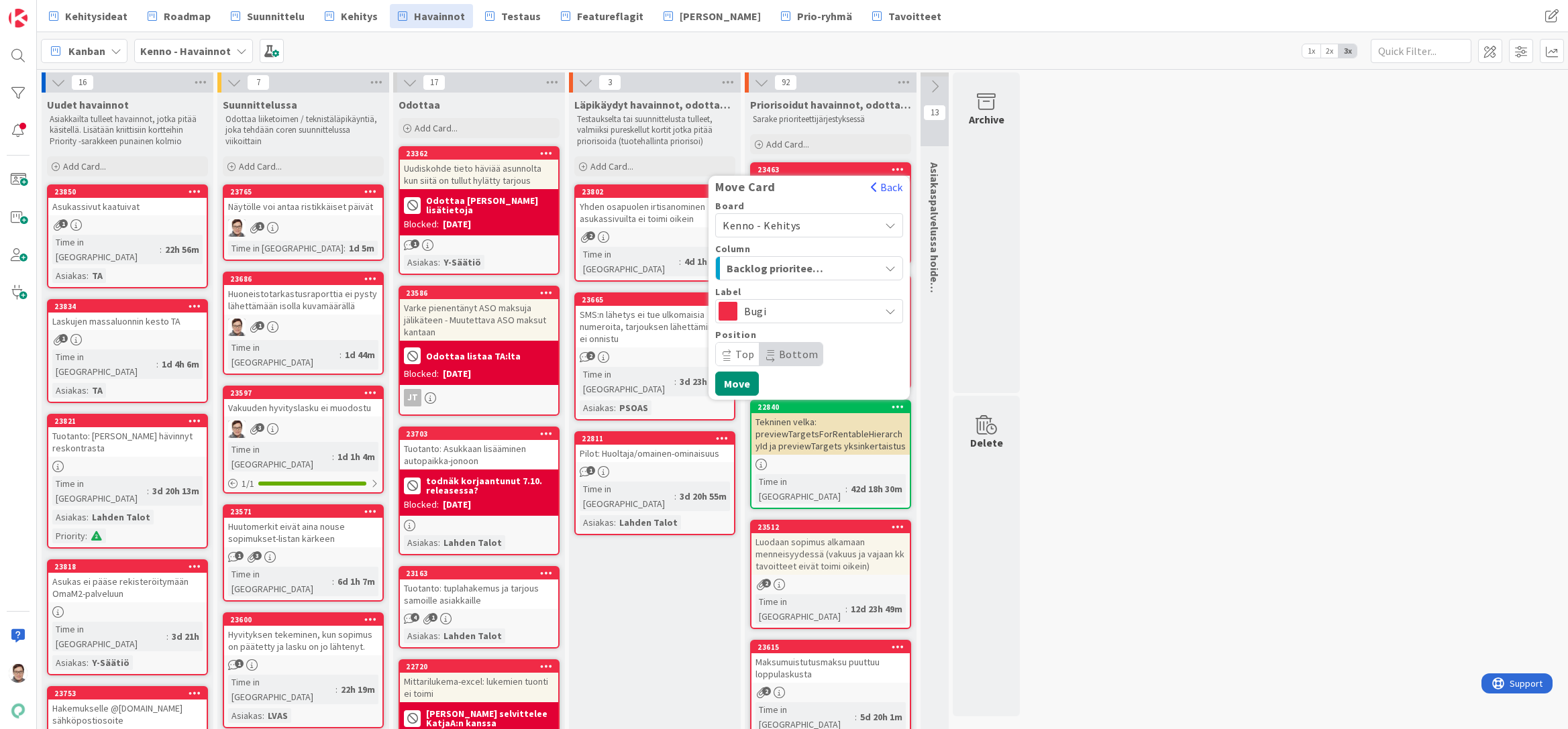
click at [800, 347] on span "Bottom" at bounding box center [791, 354] width 63 height 23
click at [731, 391] on button "Move" at bounding box center [737, 383] width 44 height 24
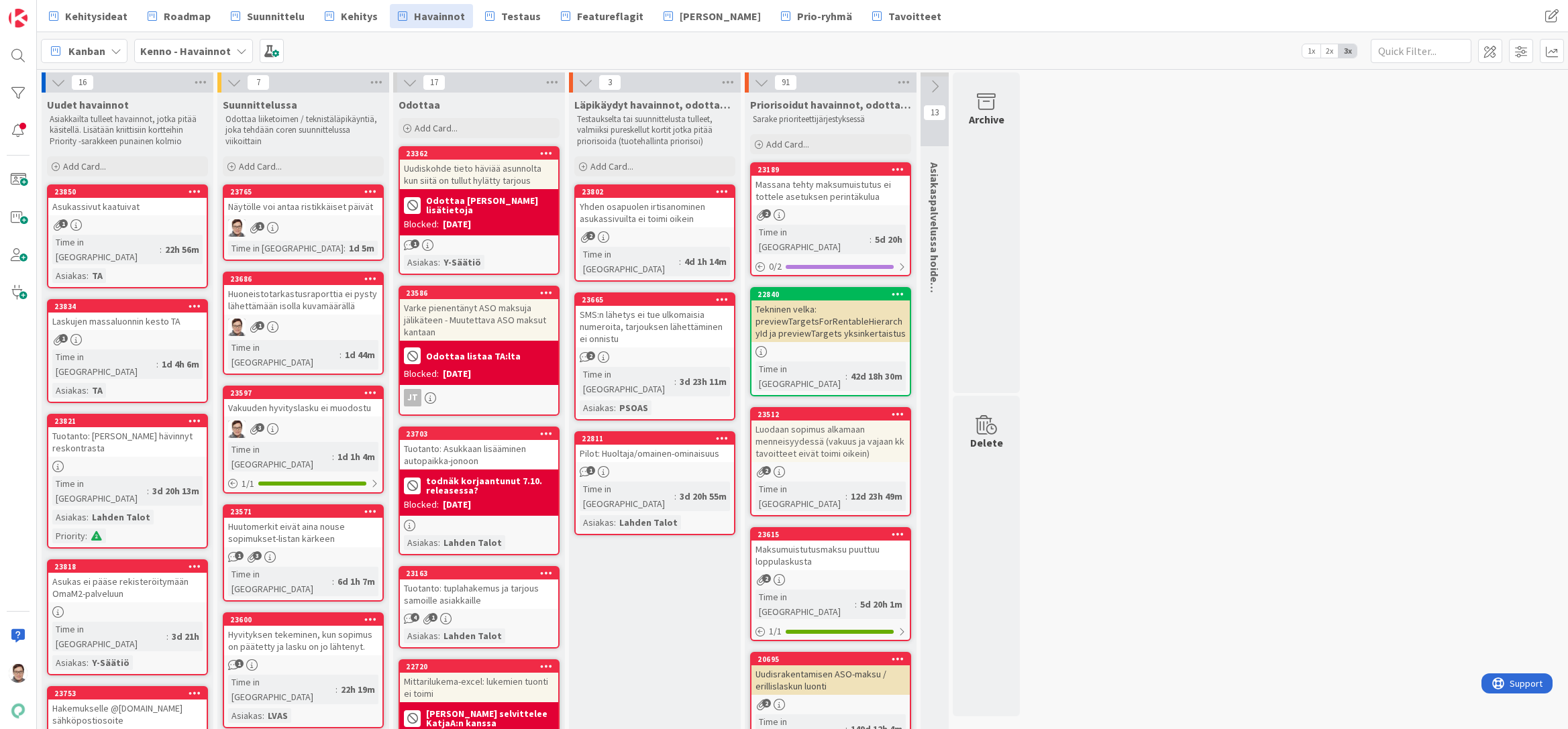
click at [894, 170] on icon at bounding box center [898, 168] width 13 height 9
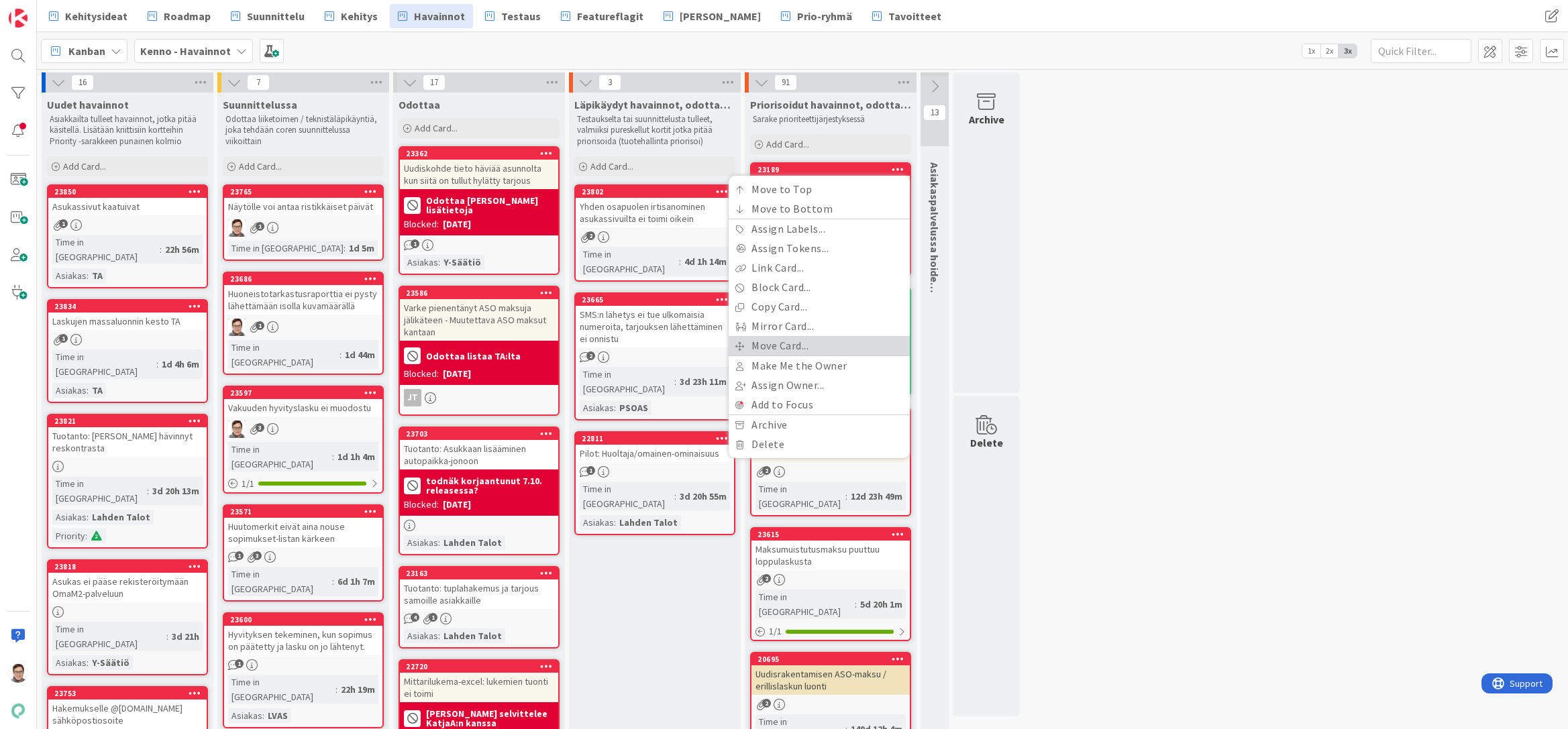
click at [782, 344] on link "Move Card..." at bounding box center [819, 345] width 181 height 19
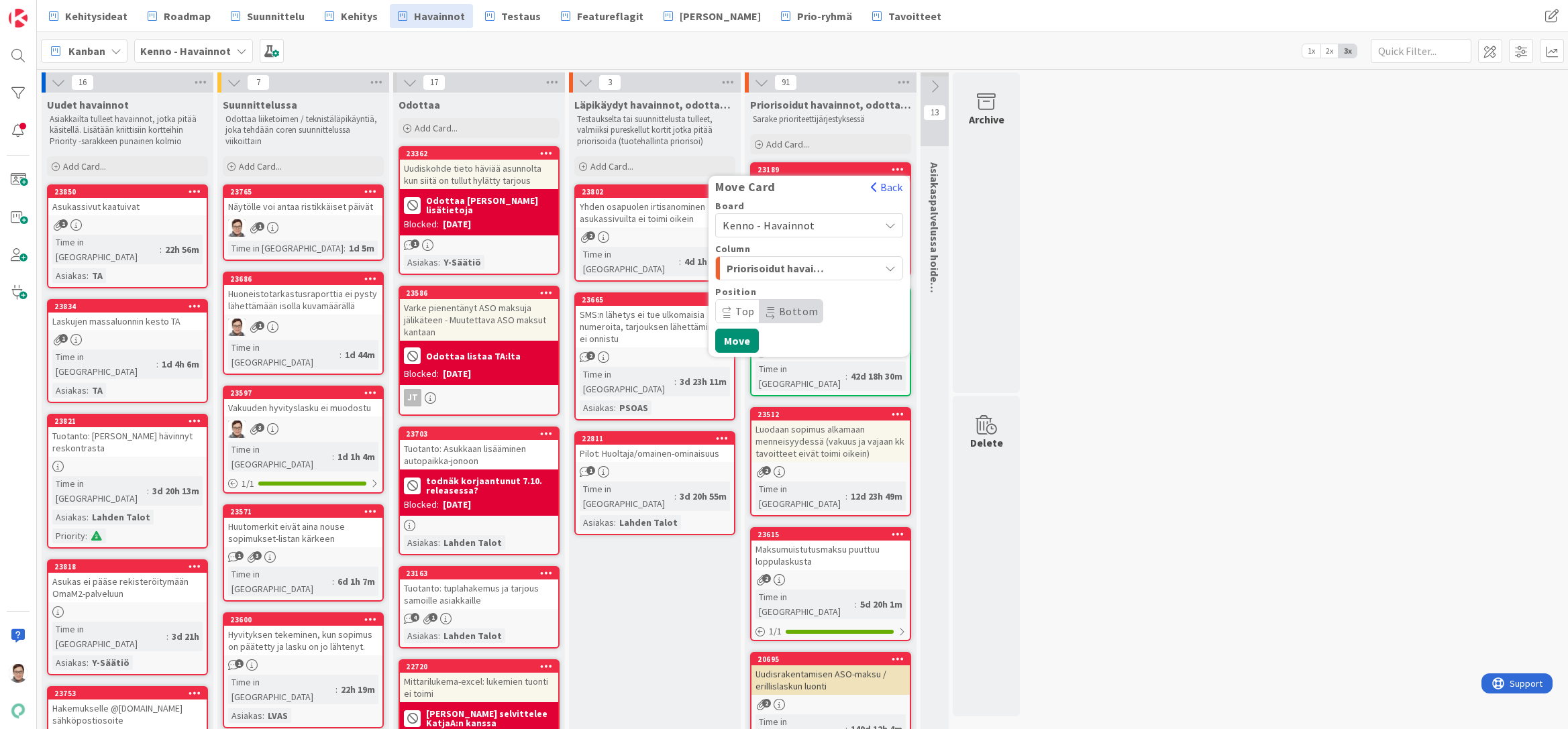
click at [801, 220] on span "Kenno - Havainnot" at bounding box center [769, 226] width 93 height 13
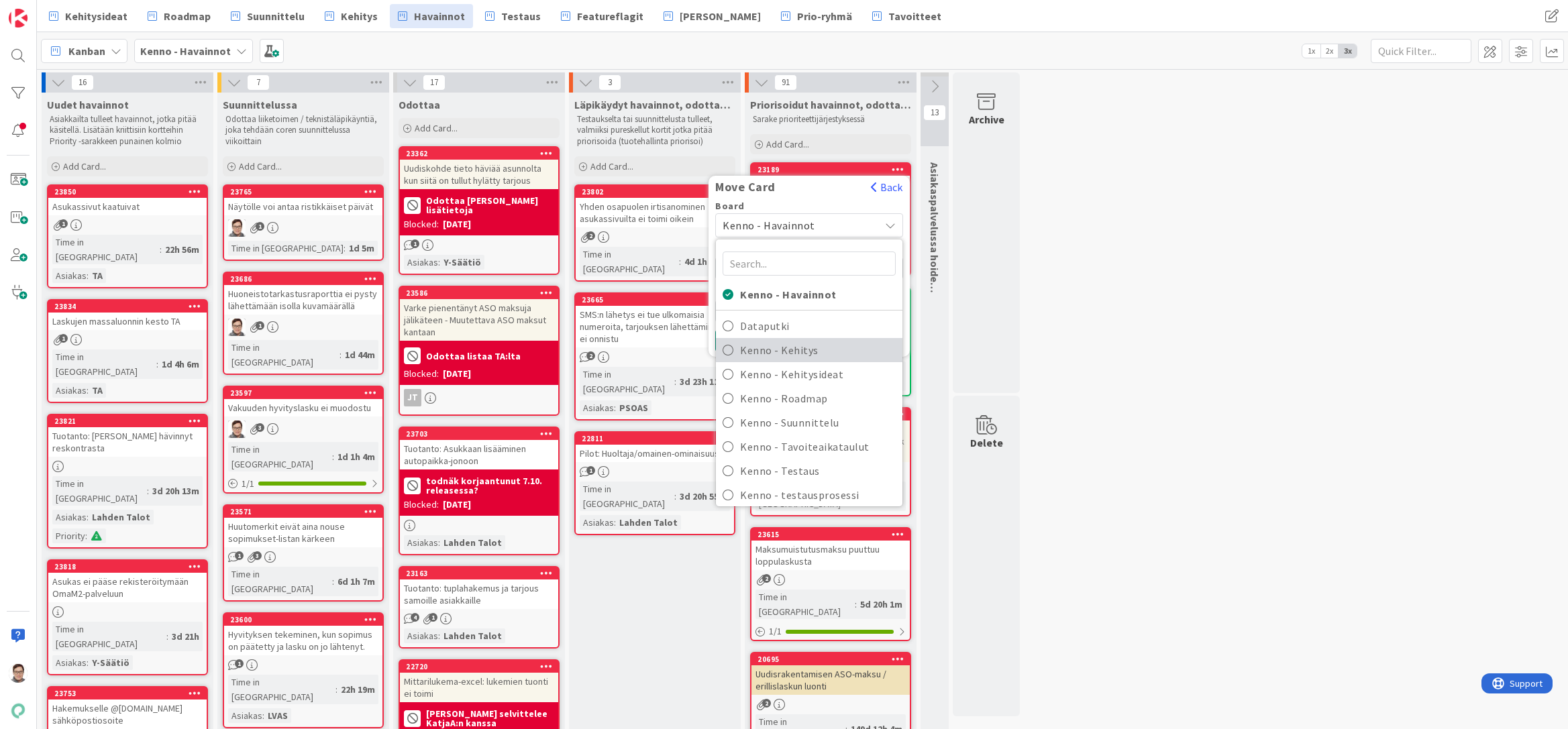
click at [804, 353] on span "Kenno - Kehitys" at bounding box center [818, 350] width 156 height 20
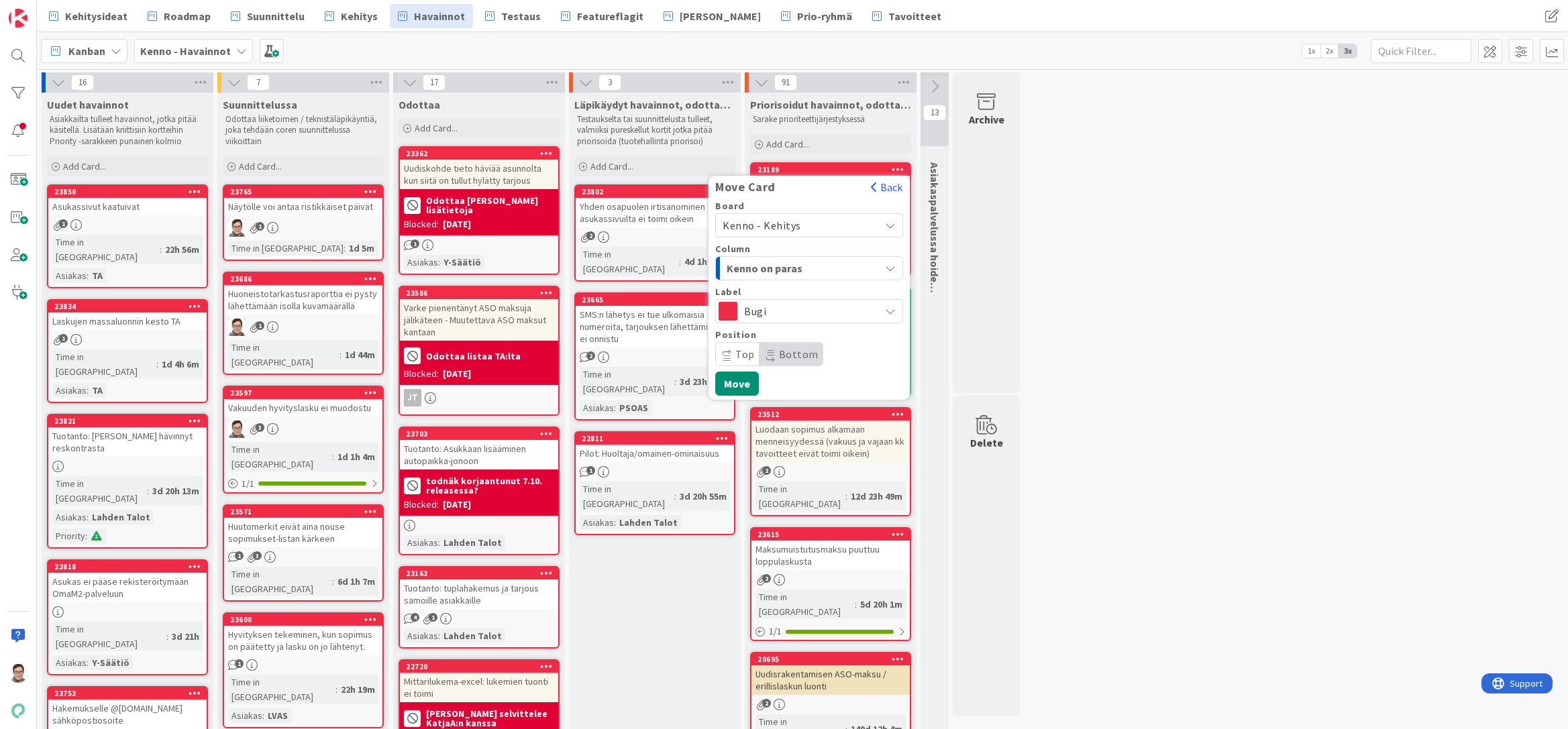
click at [787, 357] on span "Bottom" at bounding box center [798, 354] width 40 height 13
click at [777, 265] on span "Kenno on paras" at bounding box center [777, 268] width 101 height 18
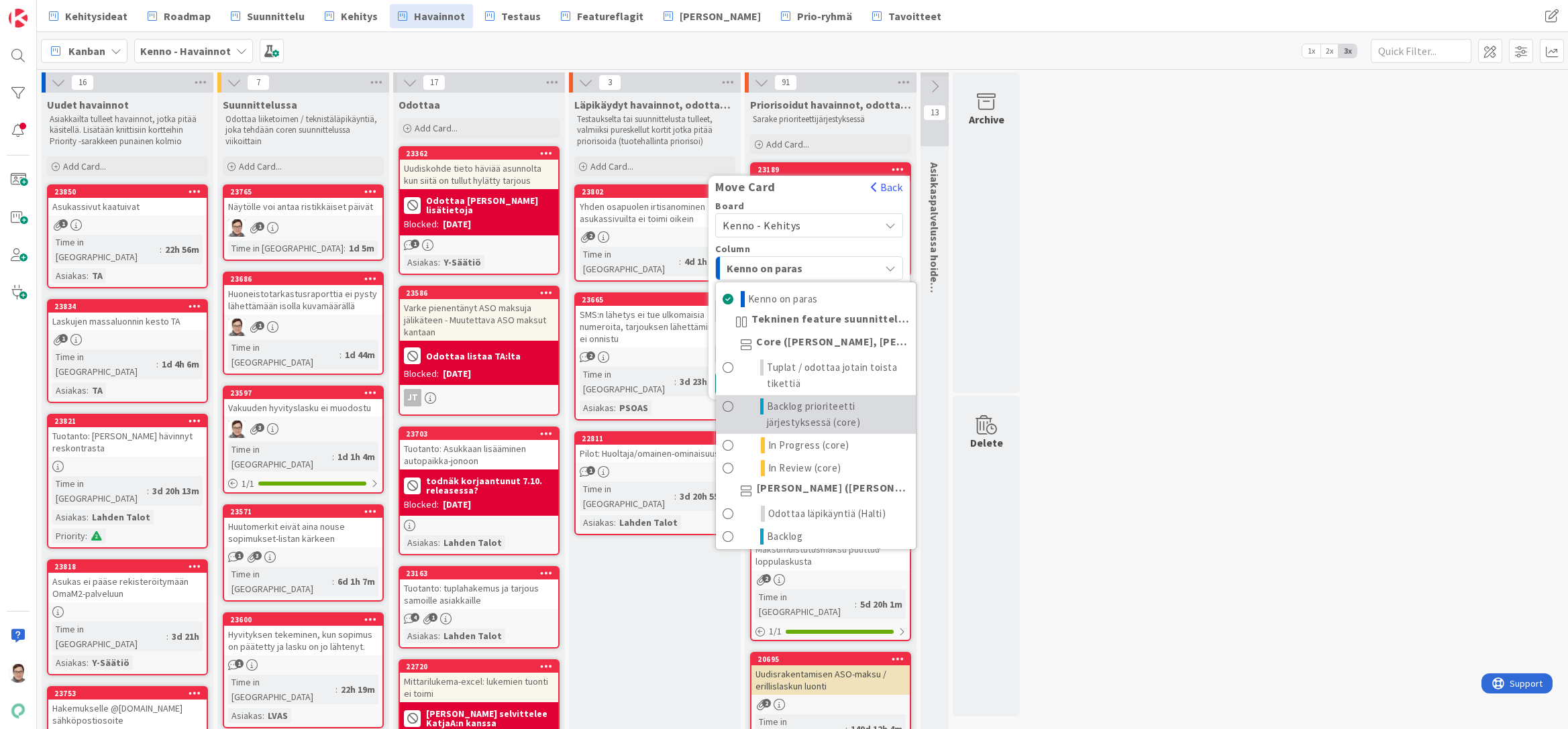
click at [792, 411] on span "Backlog prioriteetti järjestyksessä (core)" at bounding box center [838, 414] width 142 height 32
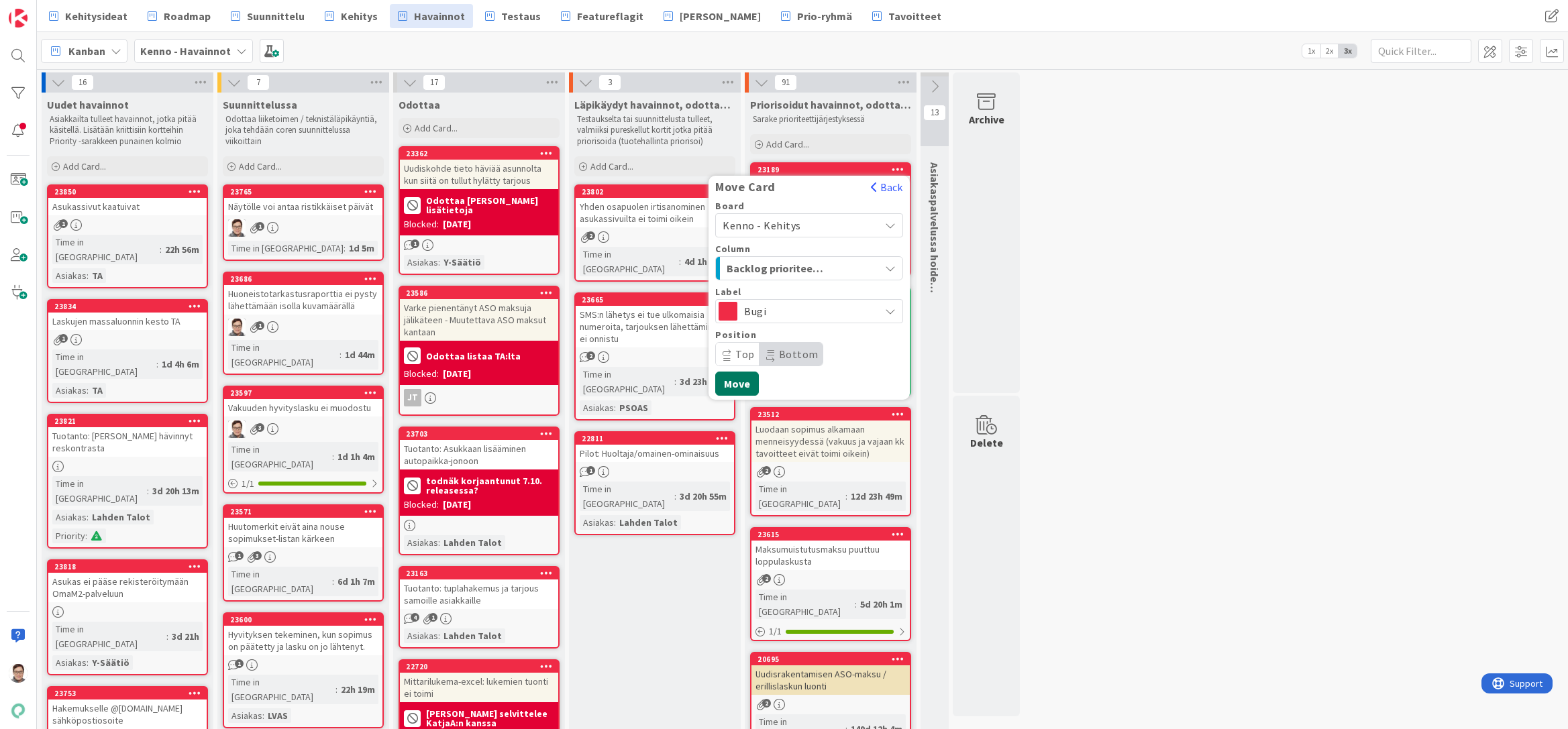
click at [733, 385] on button "Move" at bounding box center [737, 383] width 44 height 24
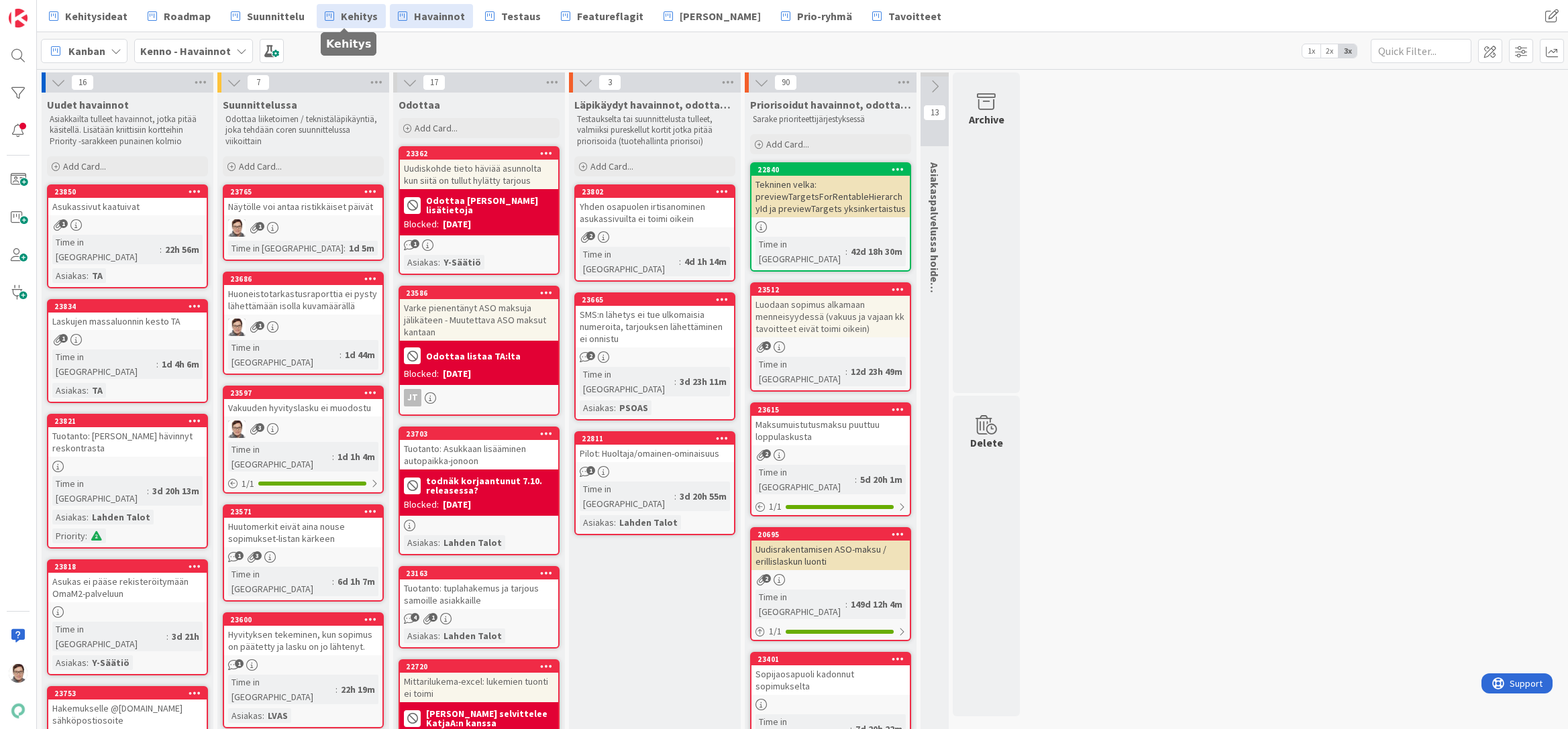
click at [351, 21] on span "Kehitys" at bounding box center [360, 16] width 37 height 16
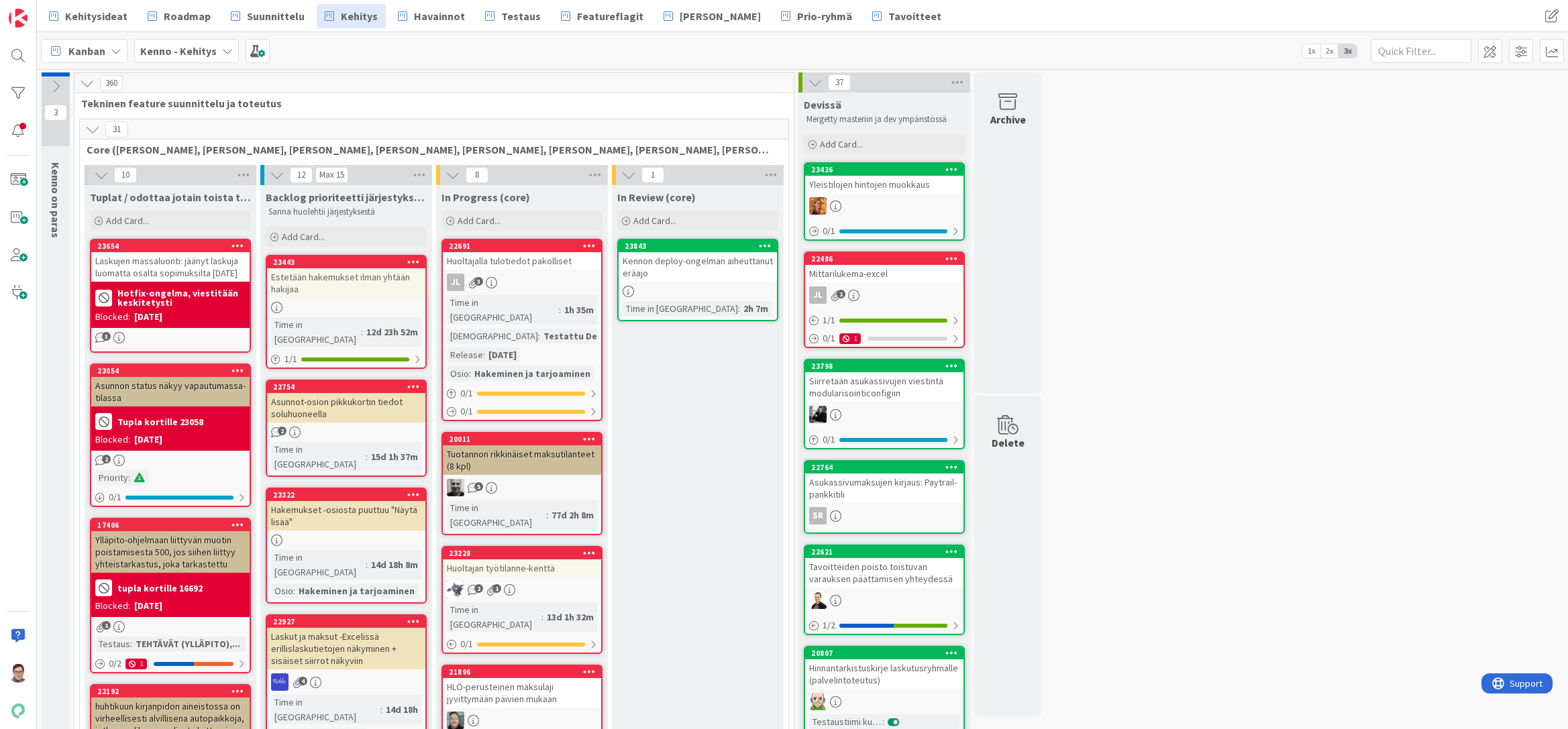
drag, startPoint x: 664, startPoint y: 715, endPoint x: 663, endPoint y: 704, distance: 11.0
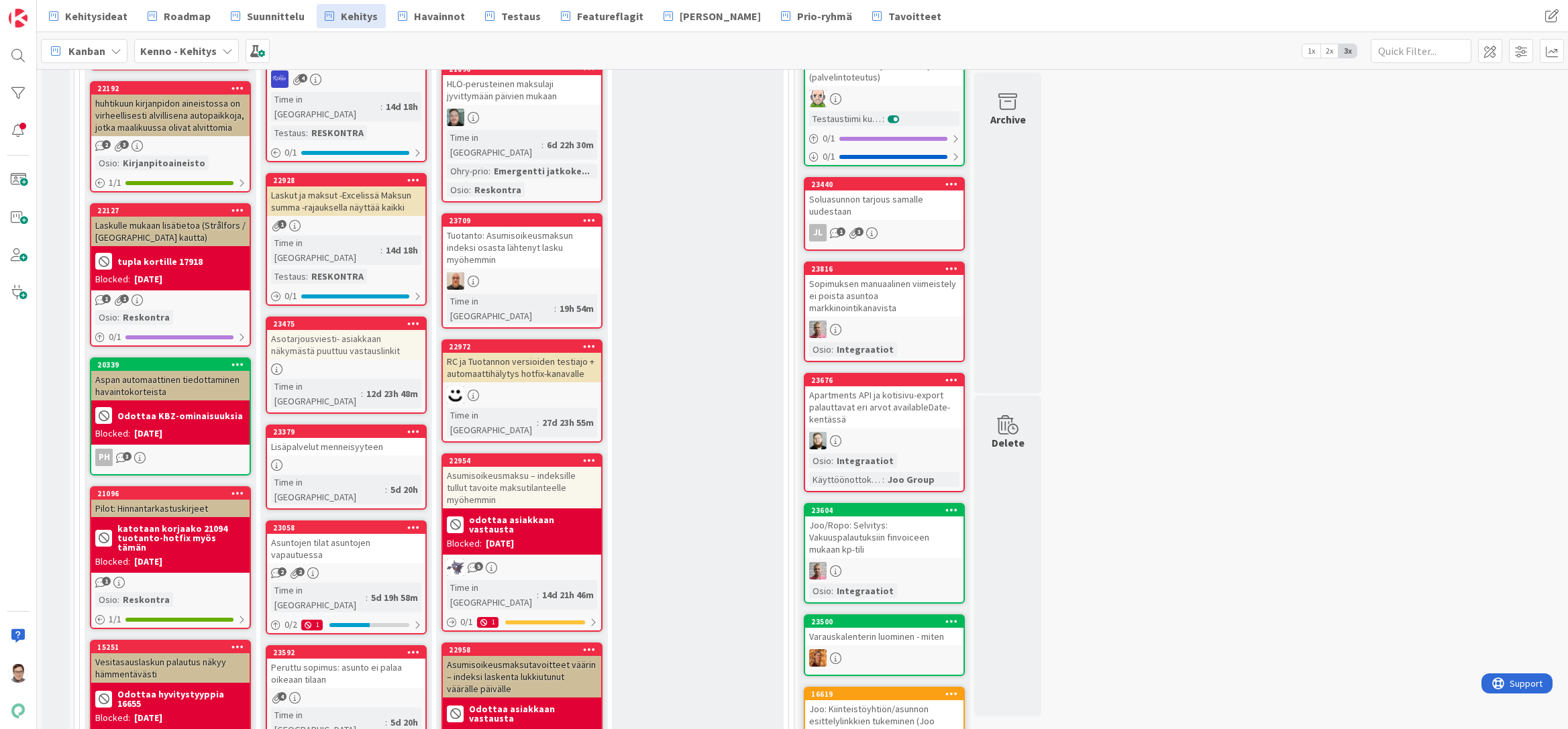
scroll to position [604, 0]
click at [530, 707] on div "In Progress (core) Add Card... 22691 Huoltajalla tulotiedot pakolliset JL 3 Tim…" at bounding box center [522, 336] width 172 height 1509
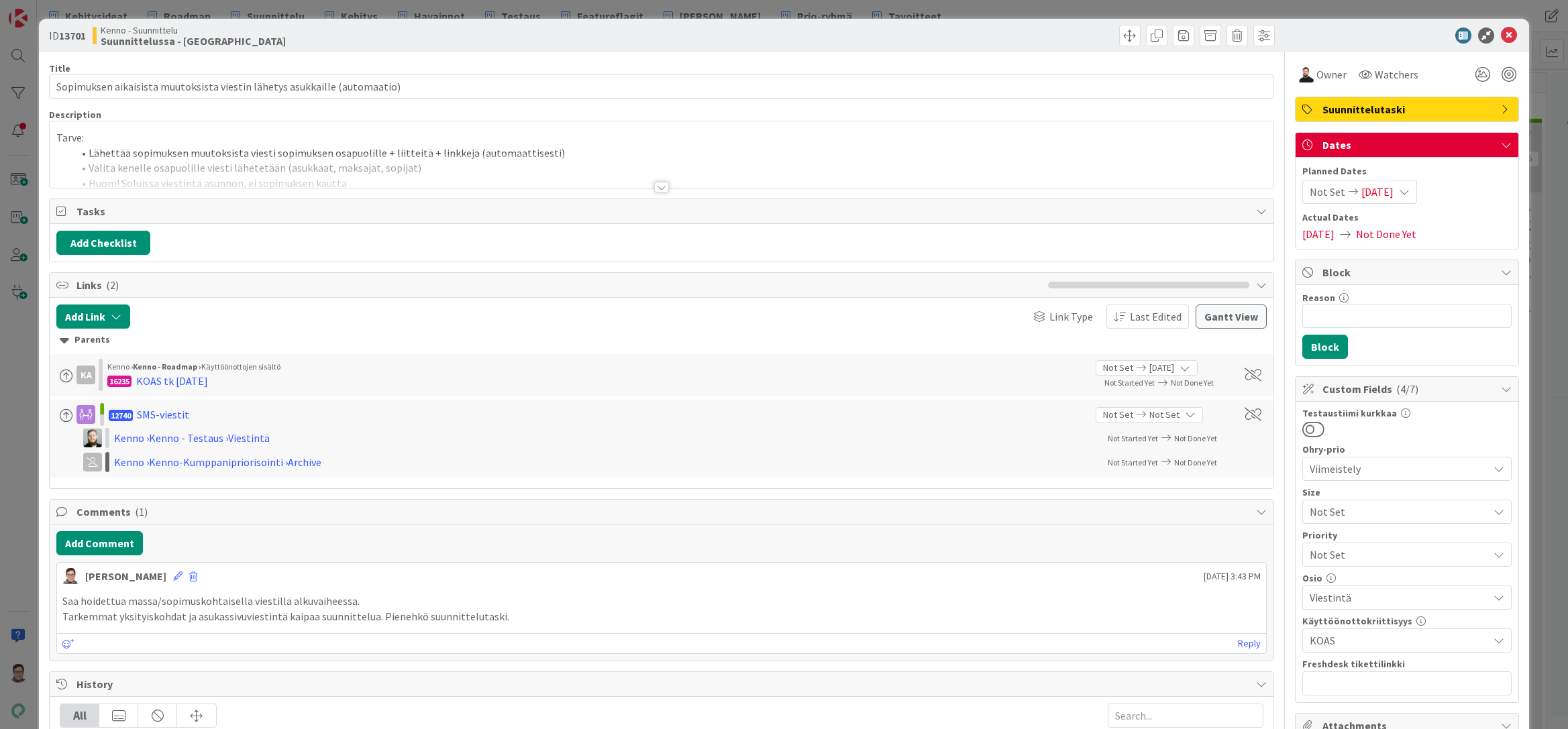
click at [655, 188] on div at bounding box center [662, 187] width 15 height 11
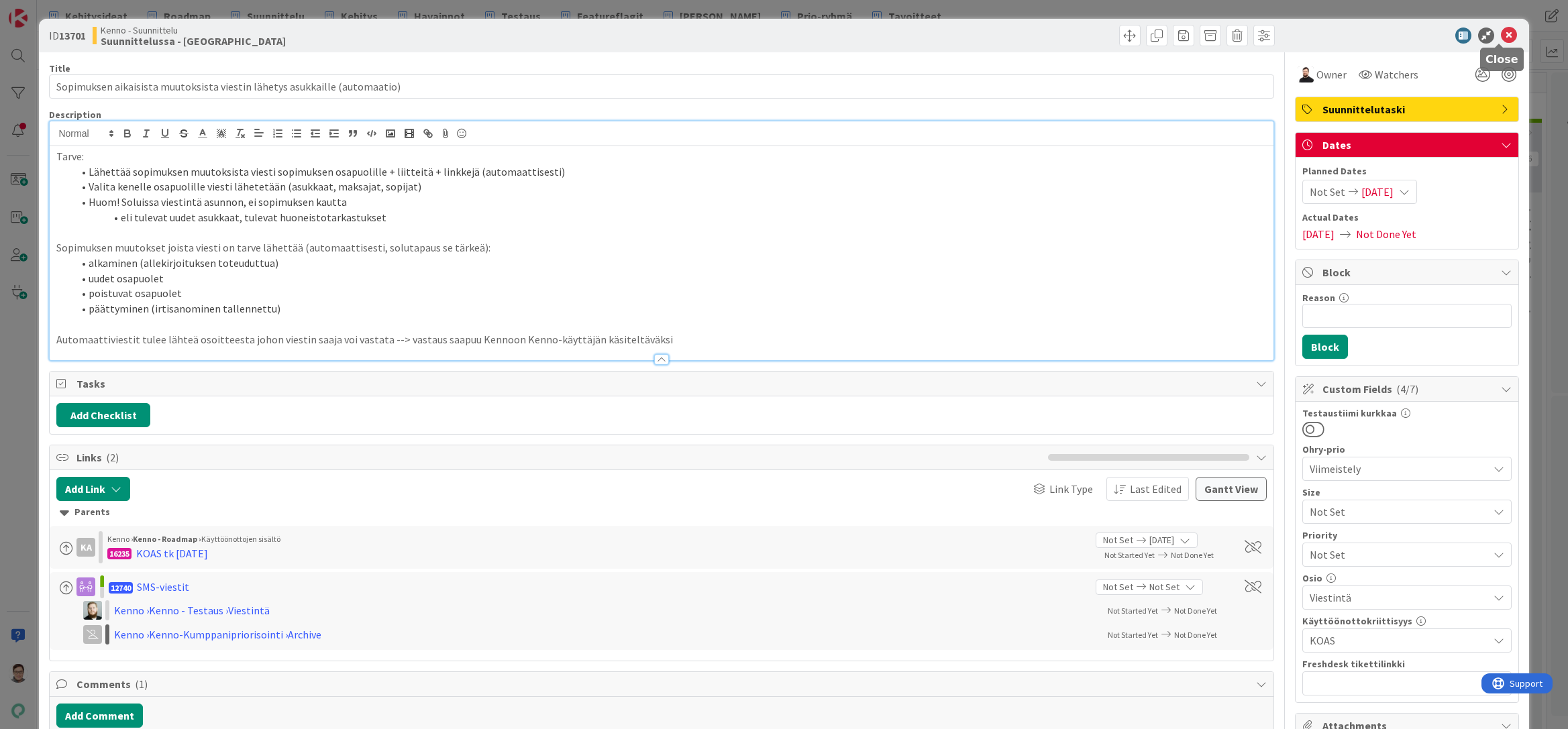
click at [1501, 35] on icon at bounding box center [1508, 35] width 16 height 16
